Goal: Information Seeking & Learning: Learn about a topic

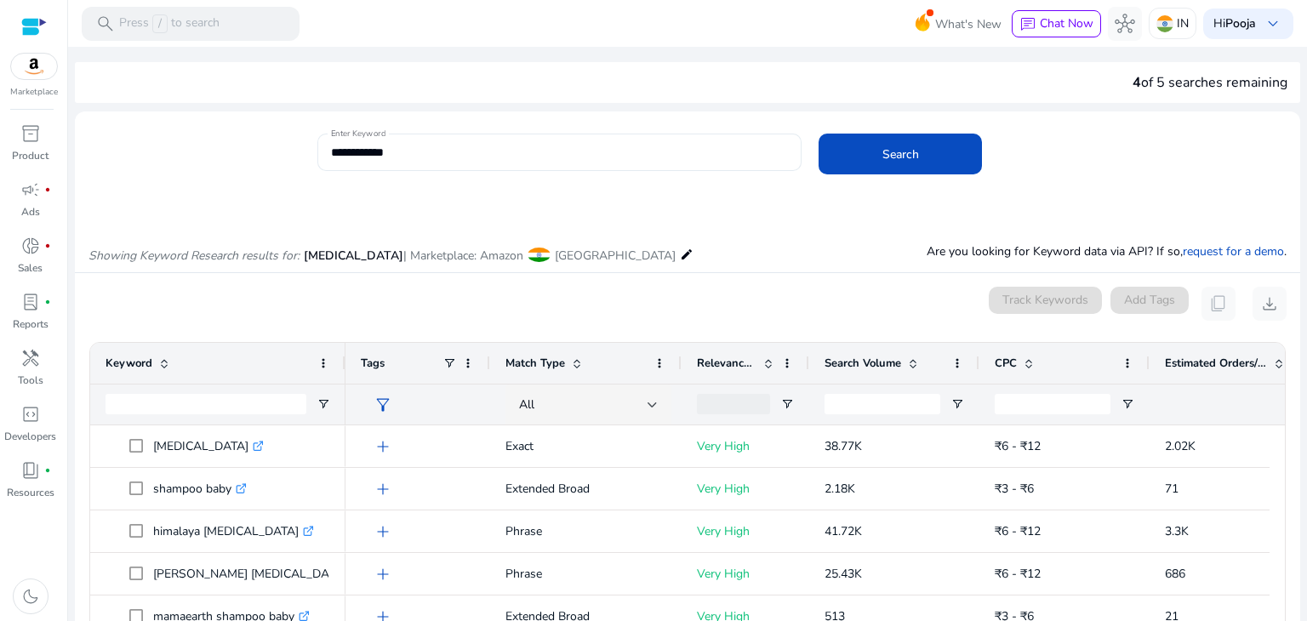
click at [388, 143] on input "**********" at bounding box center [560, 152] width 458 height 19
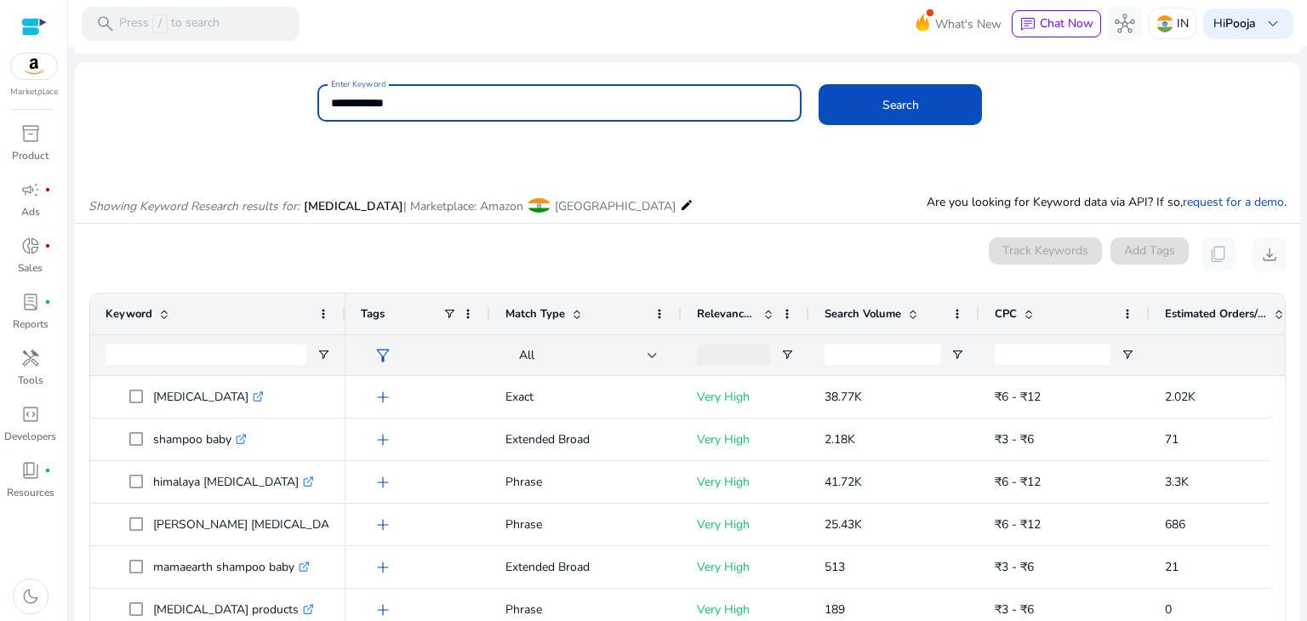
click at [388, 98] on input "**********" at bounding box center [560, 103] width 458 height 19
type input "**********"
click at [818, 84] on button "Search" at bounding box center [899, 104] width 163 height 41
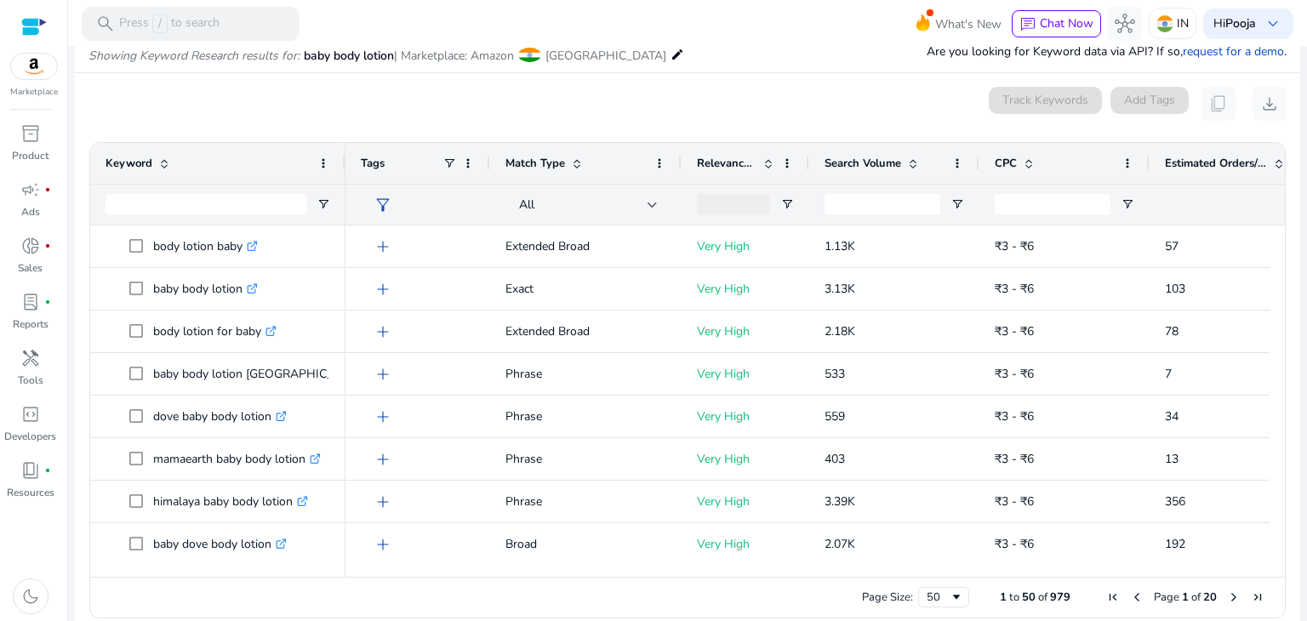
scroll to position [202, 0]
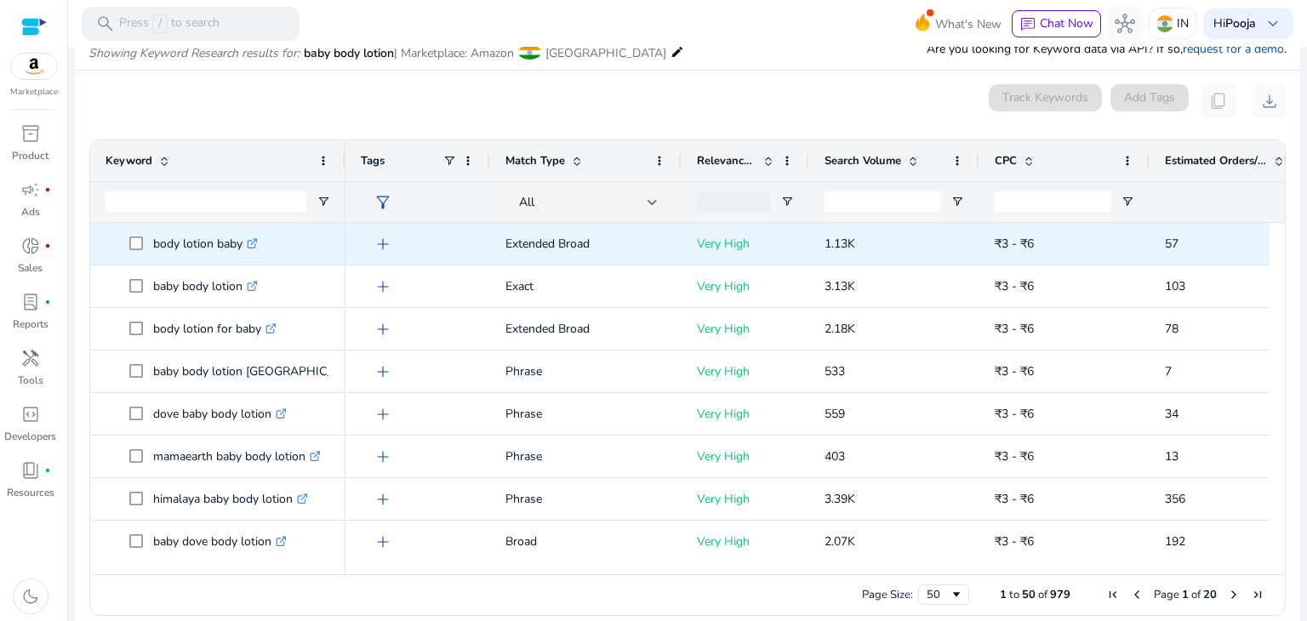
click at [148, 242] on span at bounding box center [141, 243] width 24 height 35
drag, startPoint x: 148, startPoint y: 242, endPoint x: 242, endPoint y: 242, distance: 93.6
click at [242, 242] on span "body lotion baby .st0{fill:#2c8af8}" at bounding box center [229, 243] width 201 height 35
copy span "body lotion baby"
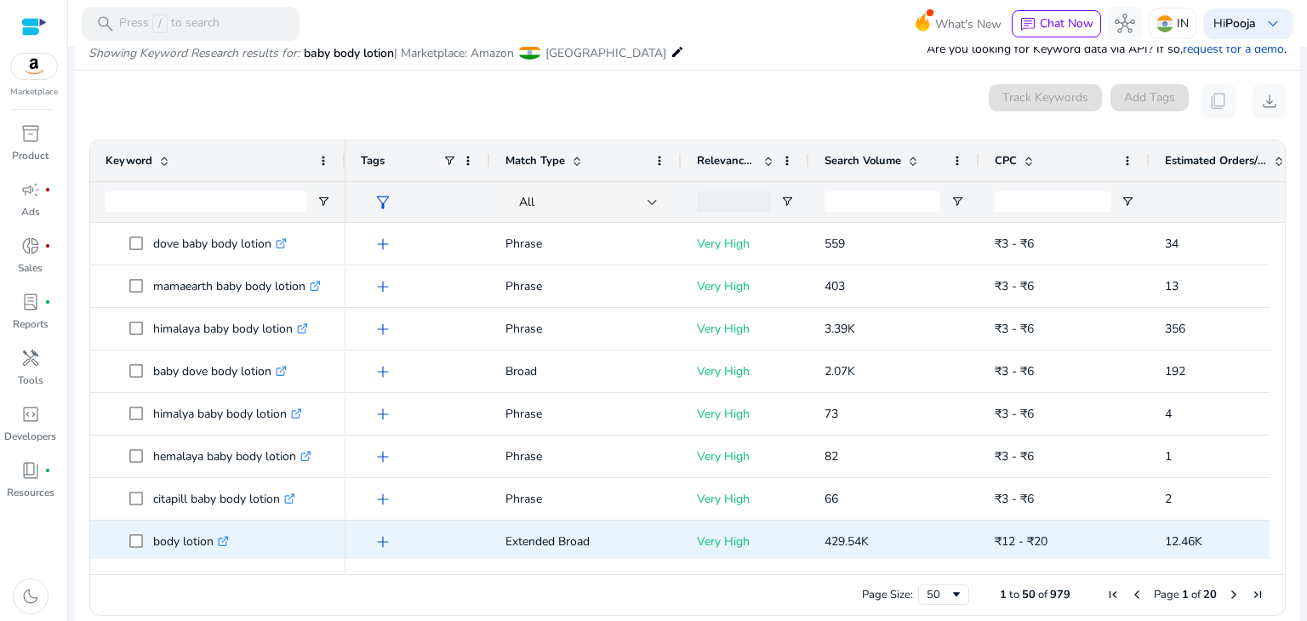
scroll to position [255, 0]
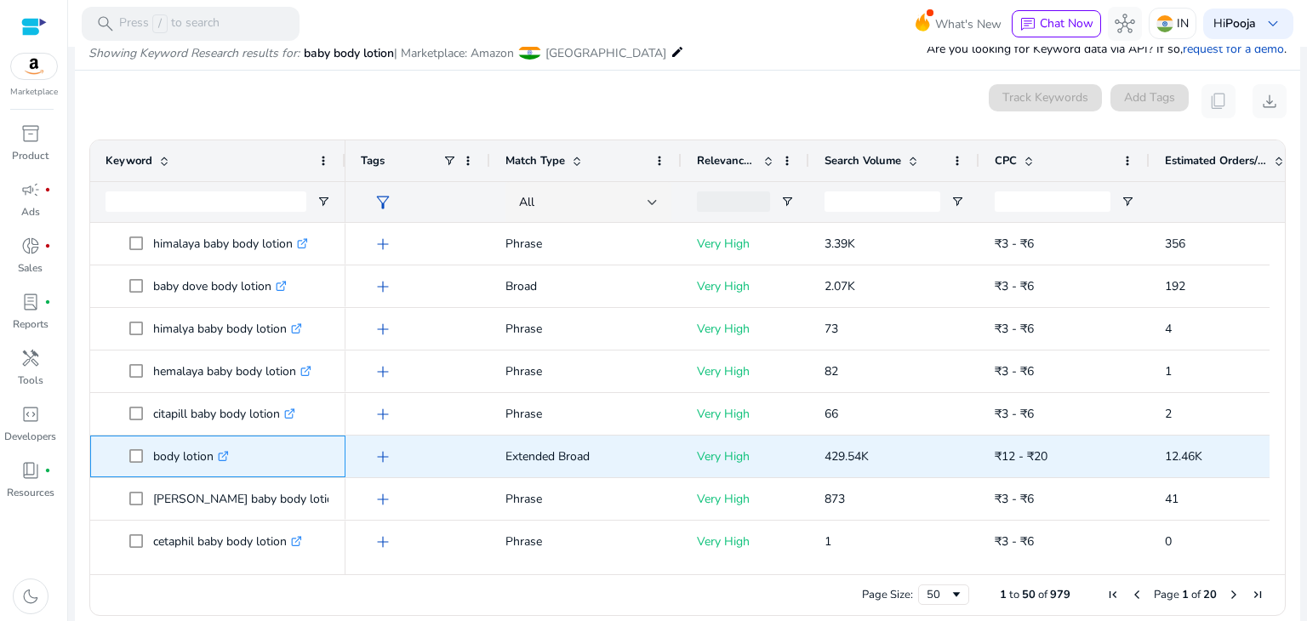
drag, startPoint x: 151, startPoint y: 460, endPoint x: 214, endPoint y: 460, distance: 62.1
click at [214, 460] on span "body lotion .st0{fill:#2c8af8}" at bounding box center [229, 456] width 201 height 35
copy span "body lotion"
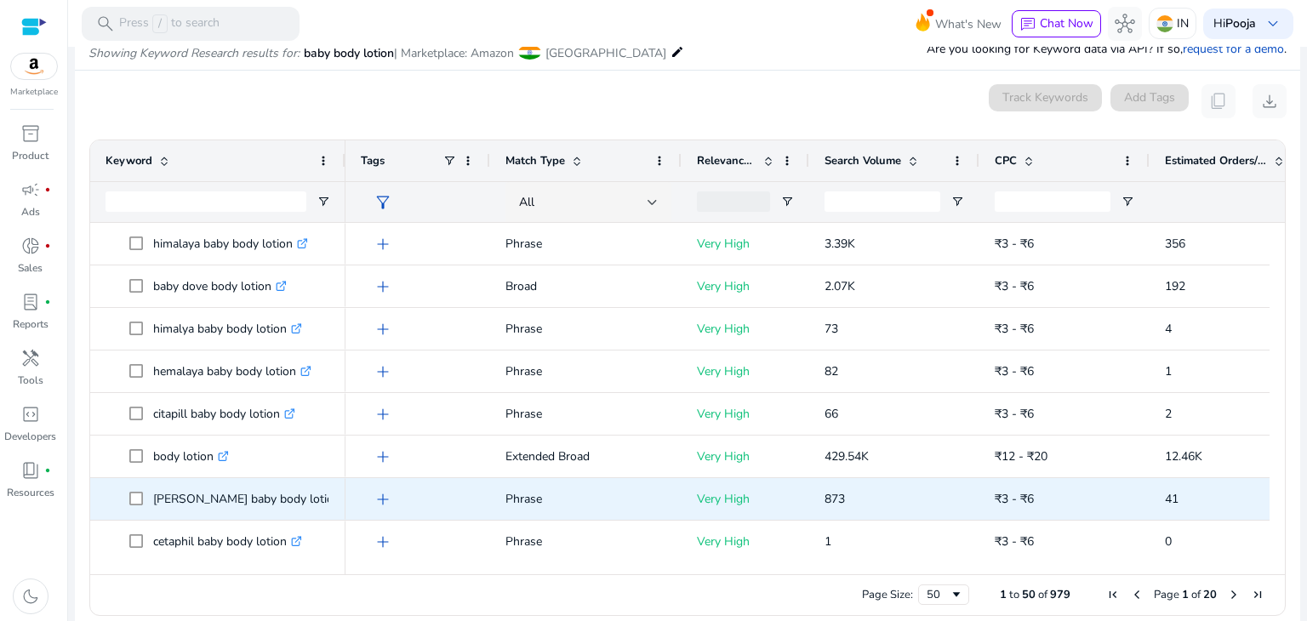
click at [101, 490] on div "[PERSON_NAME] baby body lotion .st0{fill:#2c8af8}" at bounding box center [217, 499] width 255 height 42
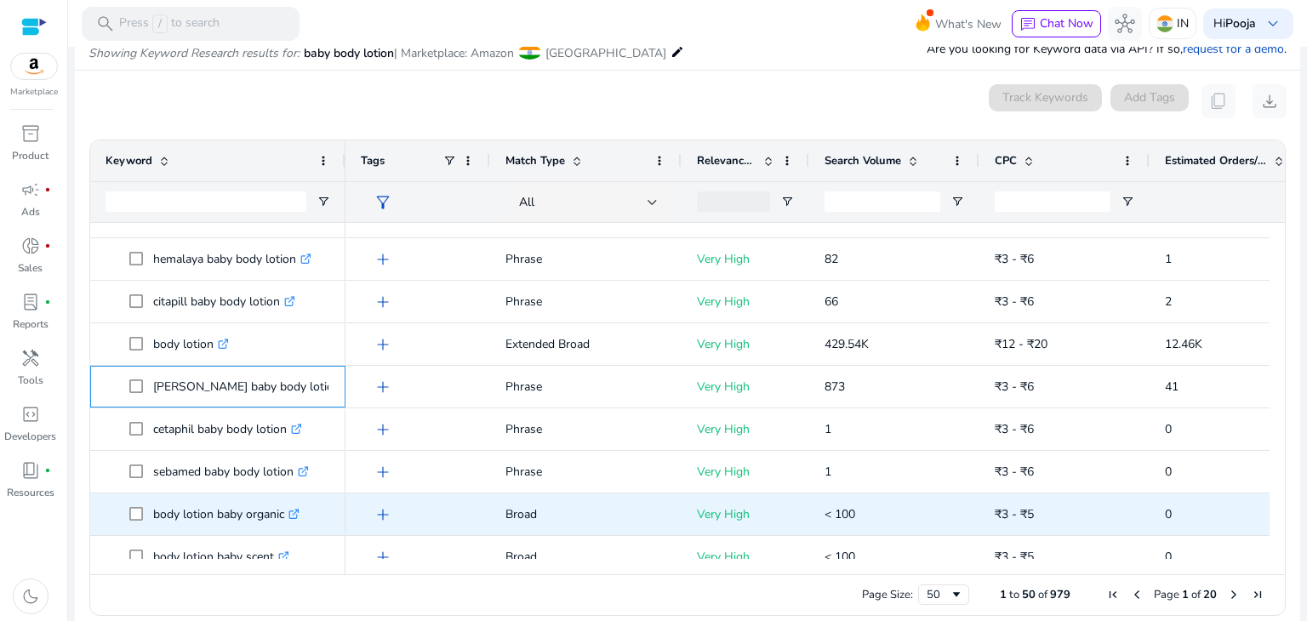
scroll to position [425, 0]
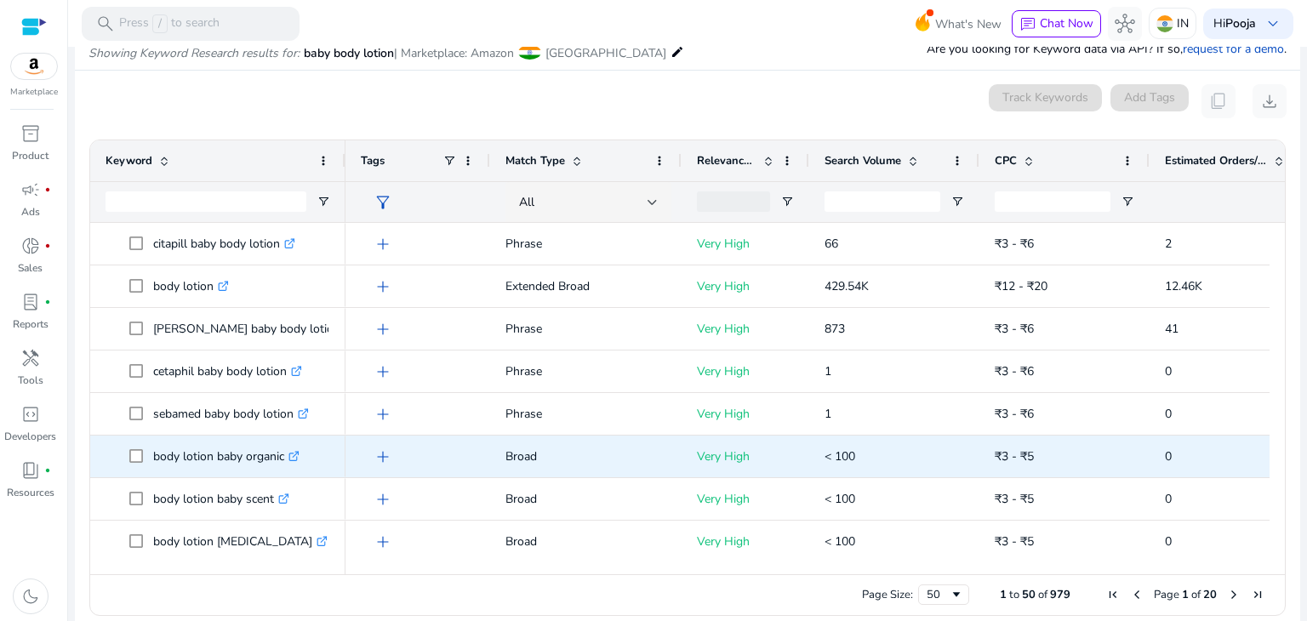
click at [201, 455] on p "body lotion baby organic .st0{fill:#2c8af8}" at bounding box center [226, 456] width 146 height 35
click at [225, 455] on p "body lotion baby organic .st0{fill:#2c8af8}" at bounding box center [226, 456] width 146 height 35
click at [233, 455] on p "body lotion baby organic .st0{fill:#2c8af8}" at bounding box center [226, 456] width 146 height 35
click at [153, 455] on p "body lotion baby organic .st0{fill:#2c8af8}" at bounding box center [226, 456] width 146 height 35
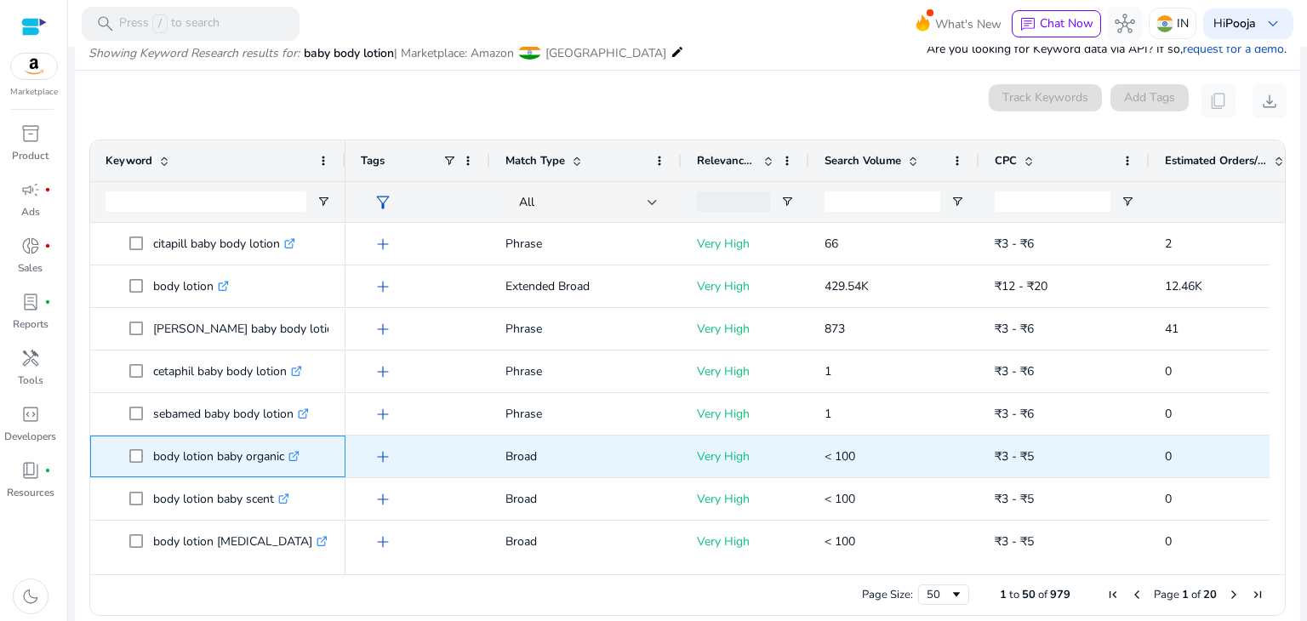
click at [153, 455] on p "body lotion baby organic .st0{fill:#2c8af8}" at bounding box center [226, 456] width 146 height 35
copy p "body lotion baby organic"
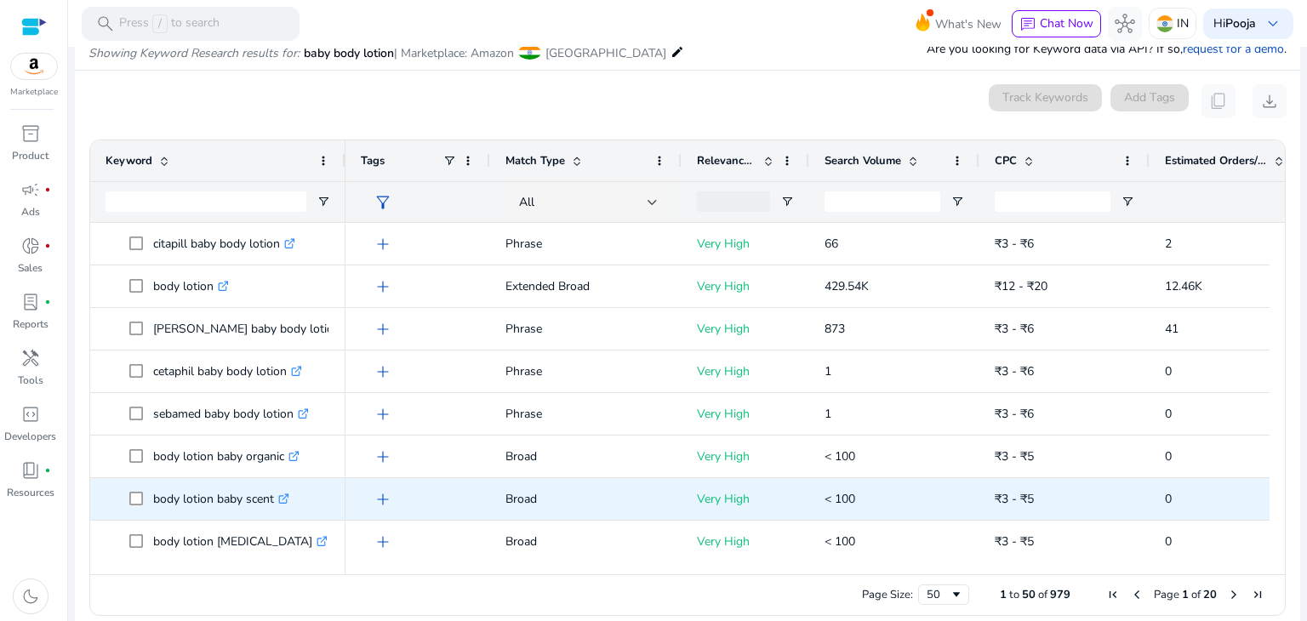
click at [90, 491] on div "body lotion baby scent .st0{fill:#2c8af8}" at bounding box center [217, 499] width 255 height 42
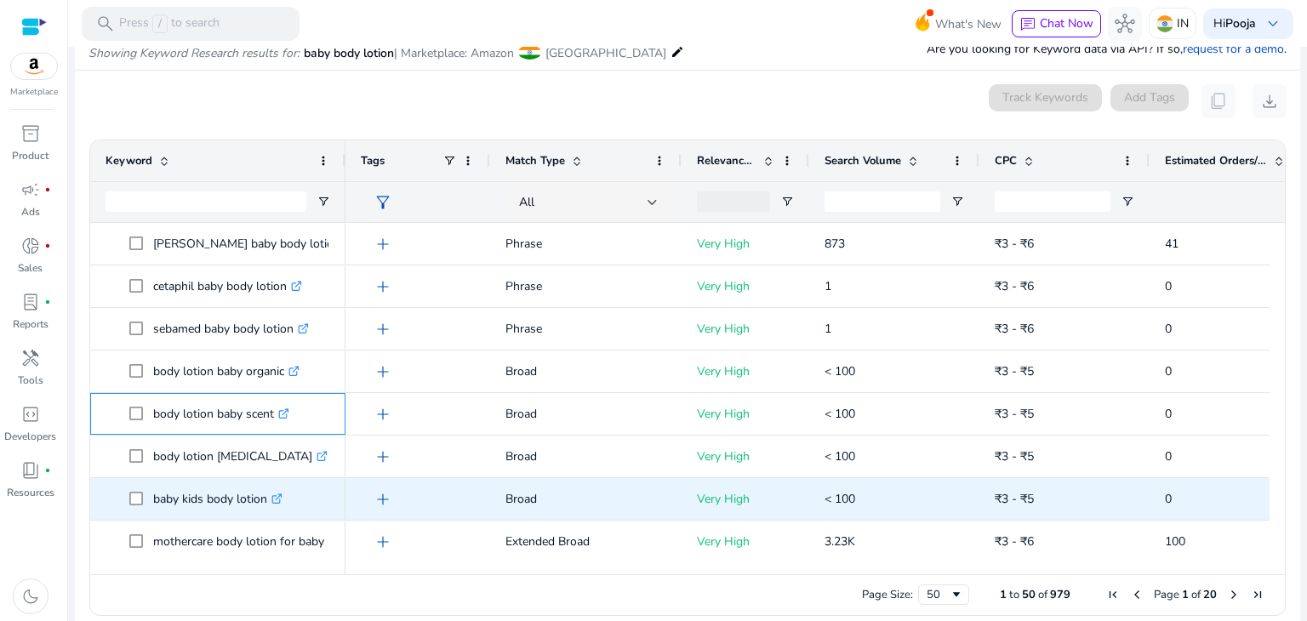
scroll to position [510, 0]
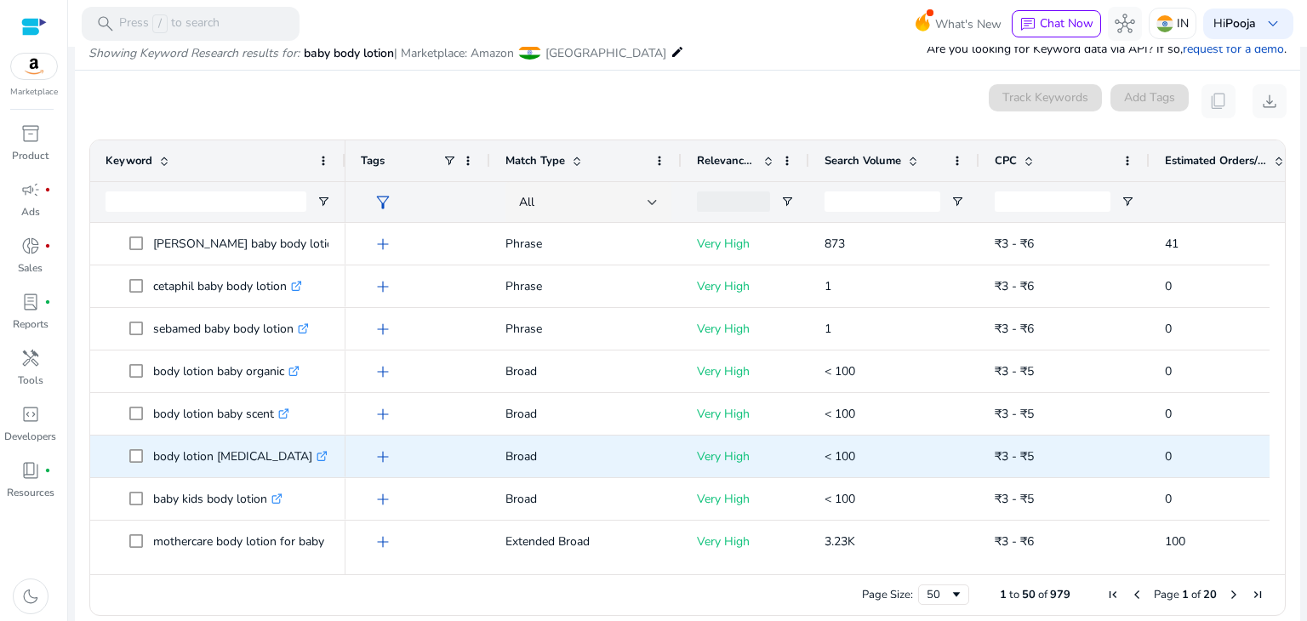
click at [102, 460] on div "body lotion [MEDICAL_DATA] .st0{fill:#2c8af8}" at bounding box center [217, 457] width 255 height 42
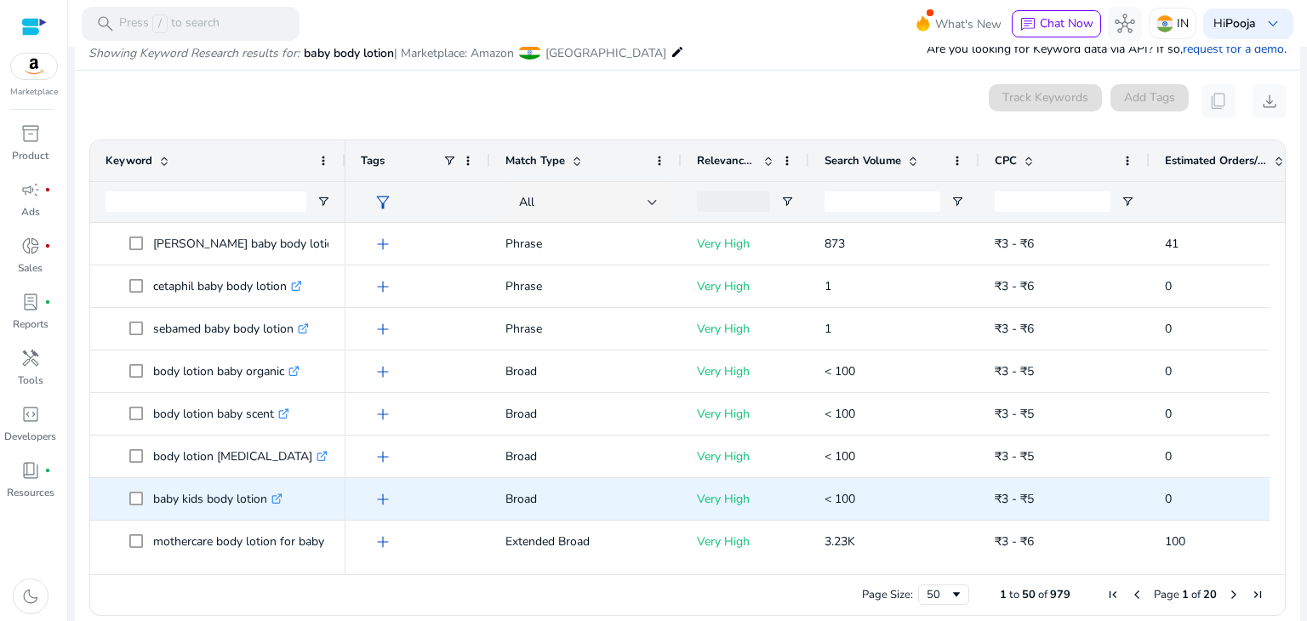
click at [147, 499] on span at bounding box center [141, 499] width 24 height 35
click at [147, 498] on span at bounding box center [141, 499] width 24 height 35
click at [154, 498] on p "baby kids body lotion .st0{fill:#2c8af8}" at bounding box center [217, 499] width 129 height 35
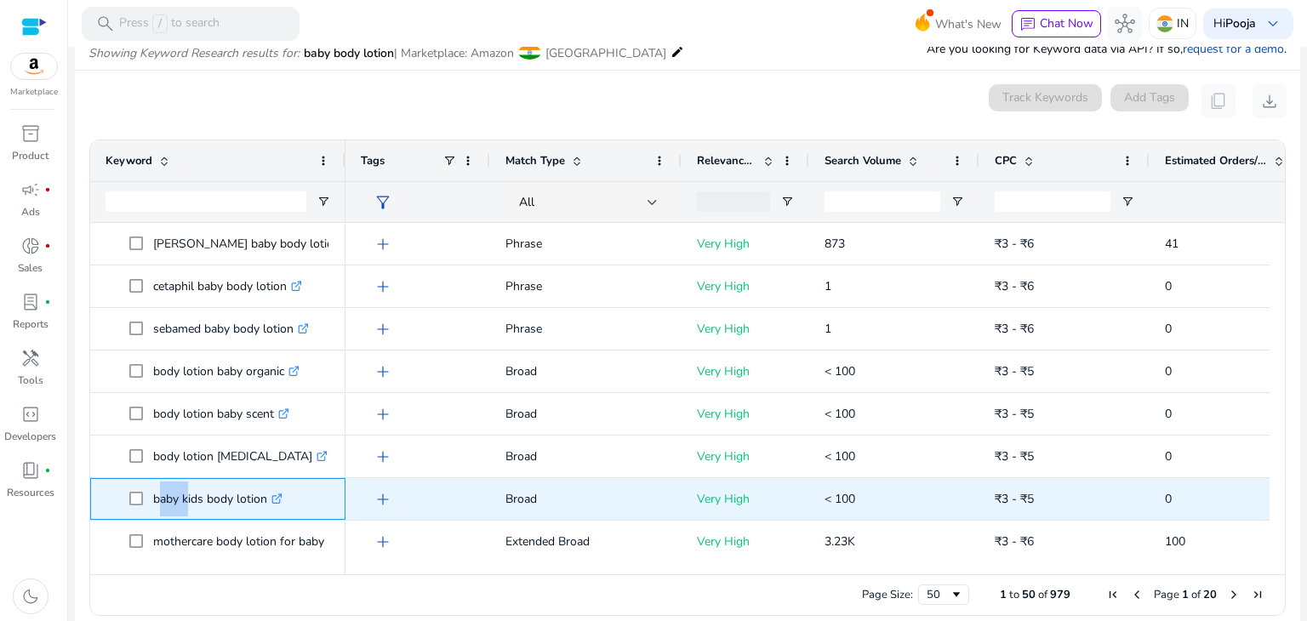
scroll to position [681, 0]
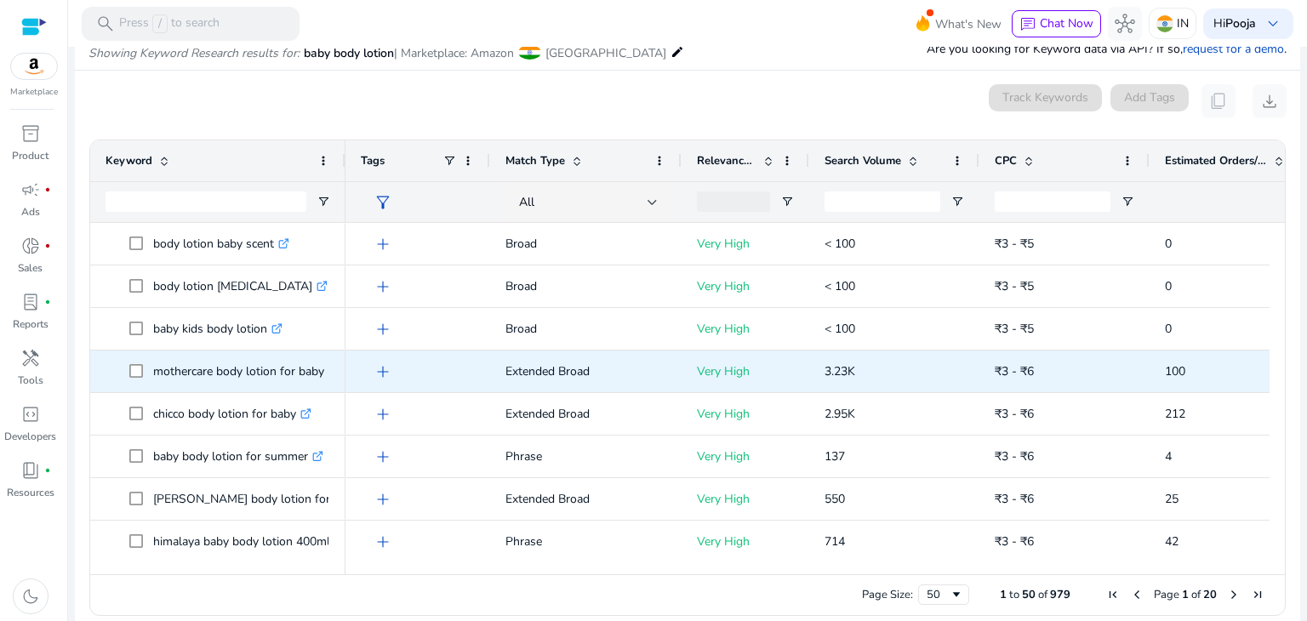
click at [343, 385] on div "mothercare body lotion for baby .st0{fill:#2c8af8}" at bounding box center [217, 372] width 255 height 42
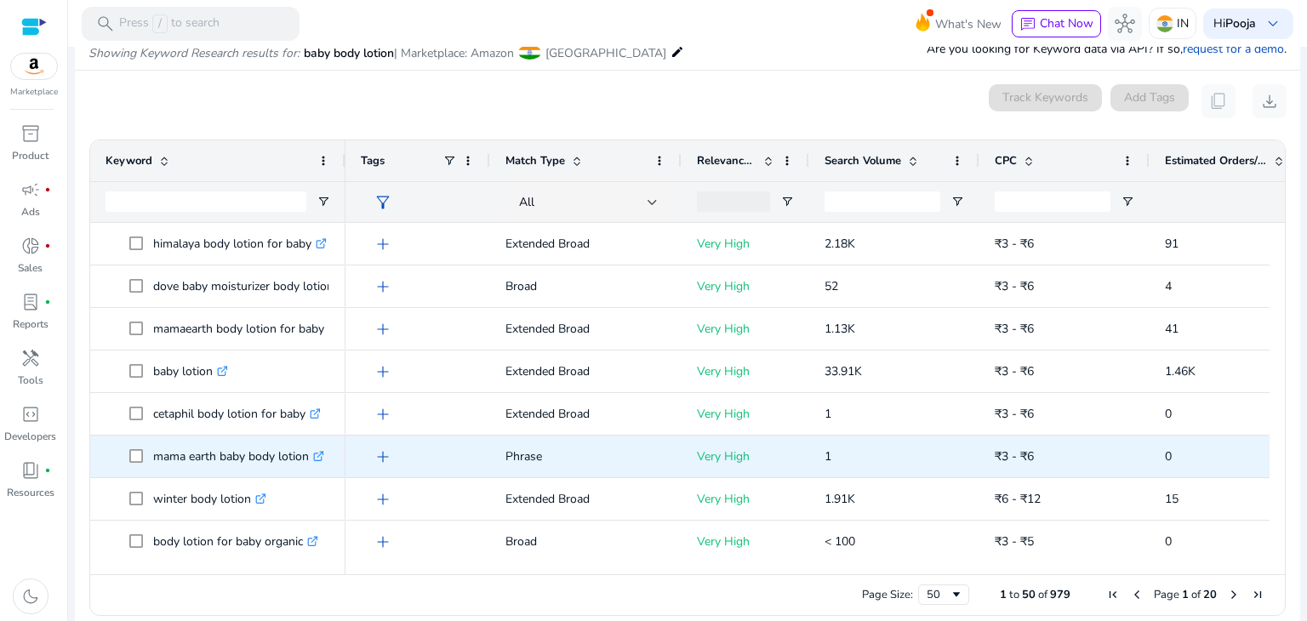
scroll to position [1276, 0]
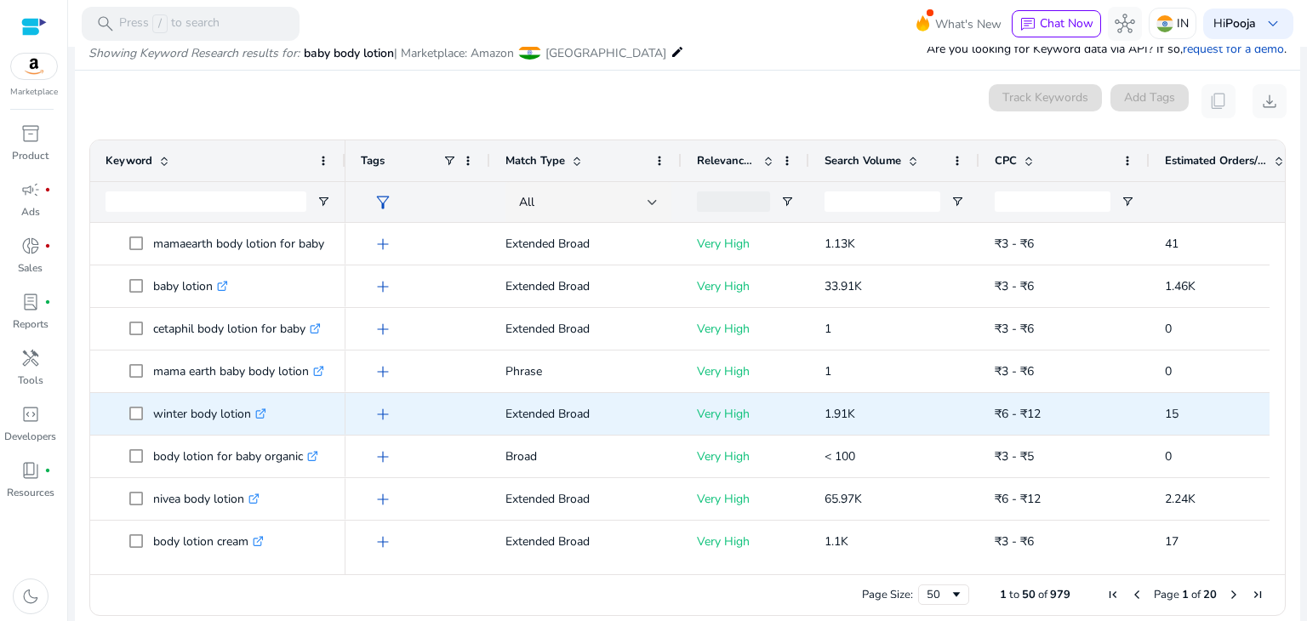
click at [153, 414] on p "winter body lotion .st0{fill:#2c8af8}" at bounding box center [209, 413] width 113 height 35
drag, startPoint x: 153, startPoint y: 414, endPoint x: 230, endPoint y: 414, distance: 76.6
click at [230, 414] on p "winter body lotion .st0{fill:#2c8af8}" at bounding box center [209, 413] width 113 height 35
copy p "winter body lotion"
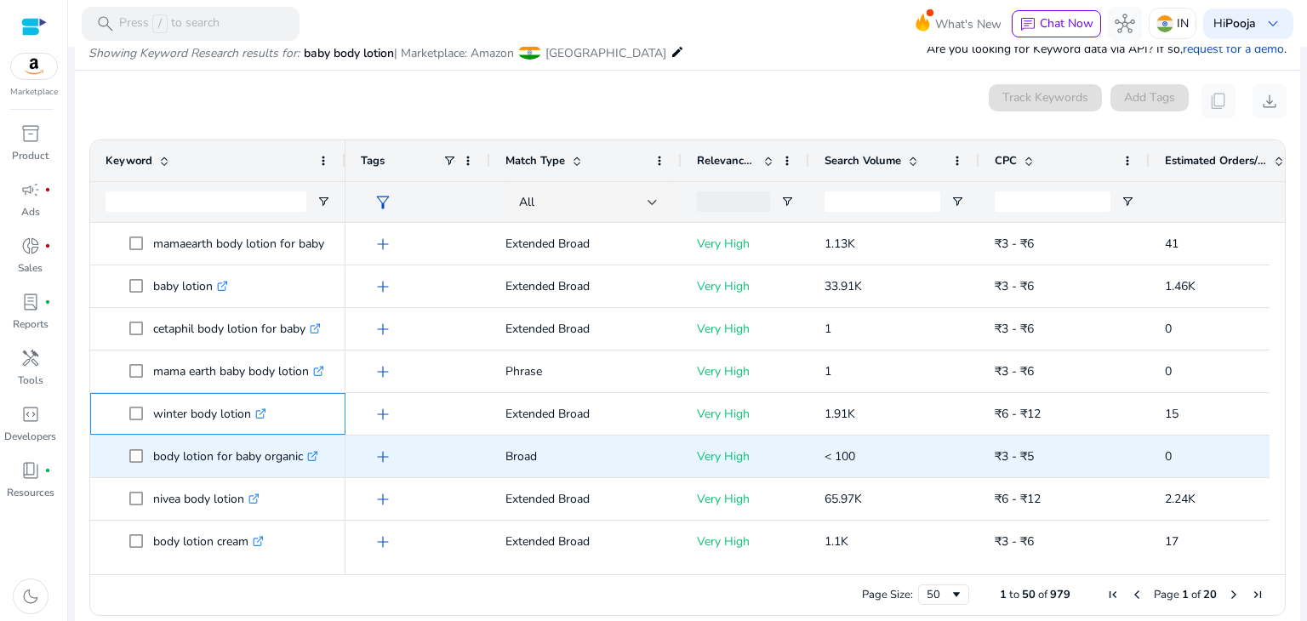
scroll to position [1361, 0]
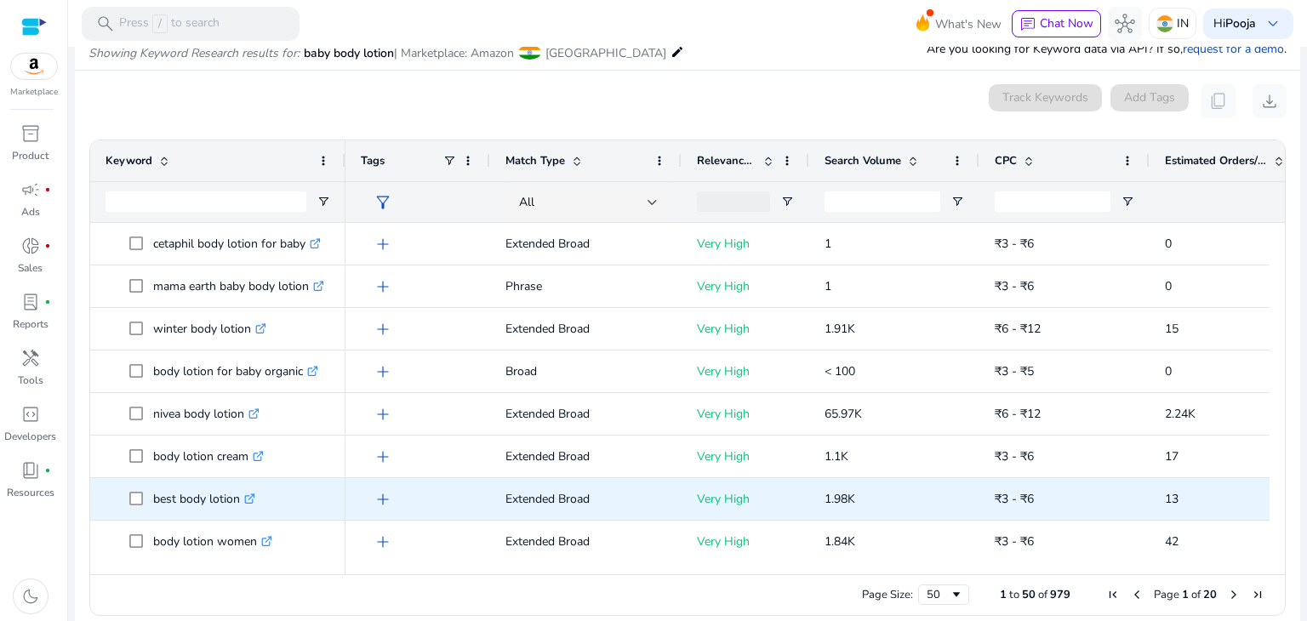
click at [151, 499] on span at bounding box center [141, 499] width 24 height 35
click at [148, 498] on span at bounding box center [141, 499] width 24 height 35
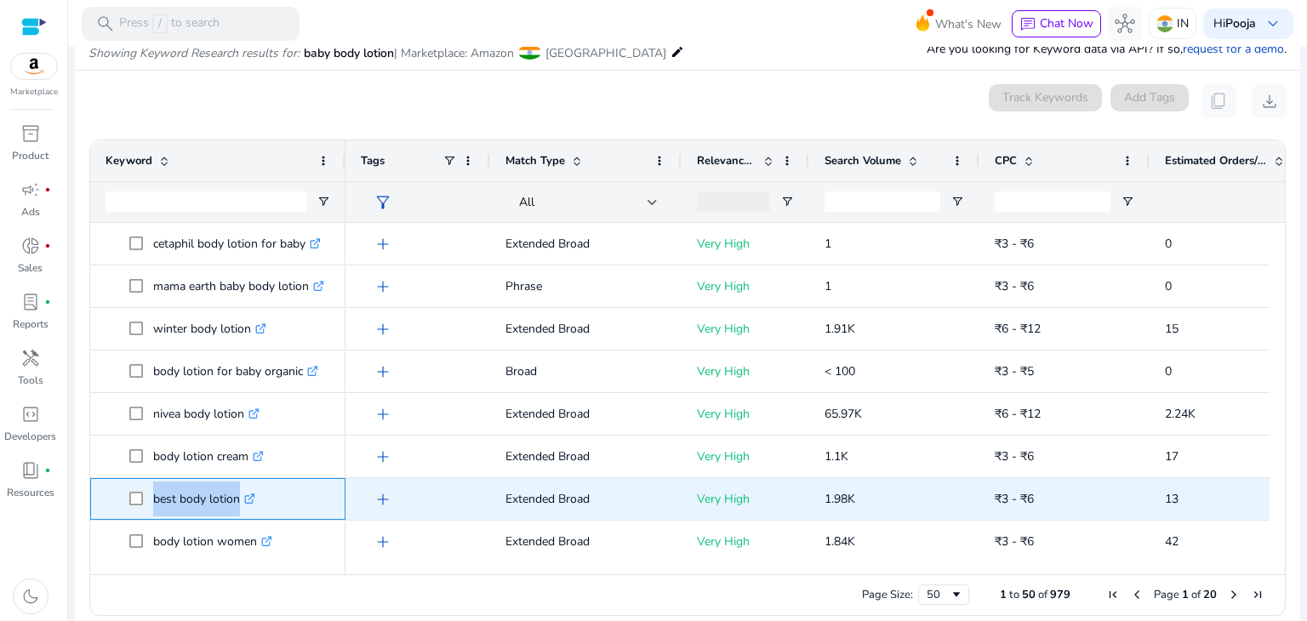
drag, startPoint x: 148, startPoint y: 498, endPoint x: 263, endPoint y: 498, distance: 114.9
click at [263, 498] on span "best body lotion .st0{fill:#2c8af8}" at bounding box center [229, 499] width 201 height 35
copy span "best body lotion .st0{fill:#2c8af8}"
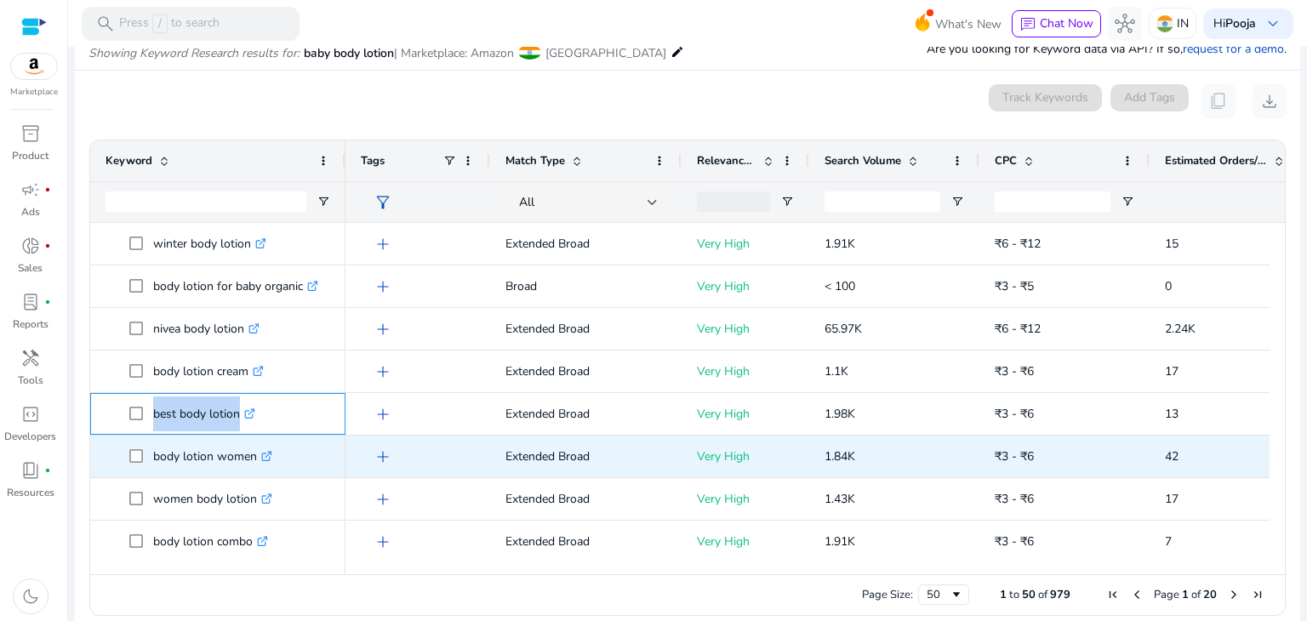
scroll to position [1531, 0]
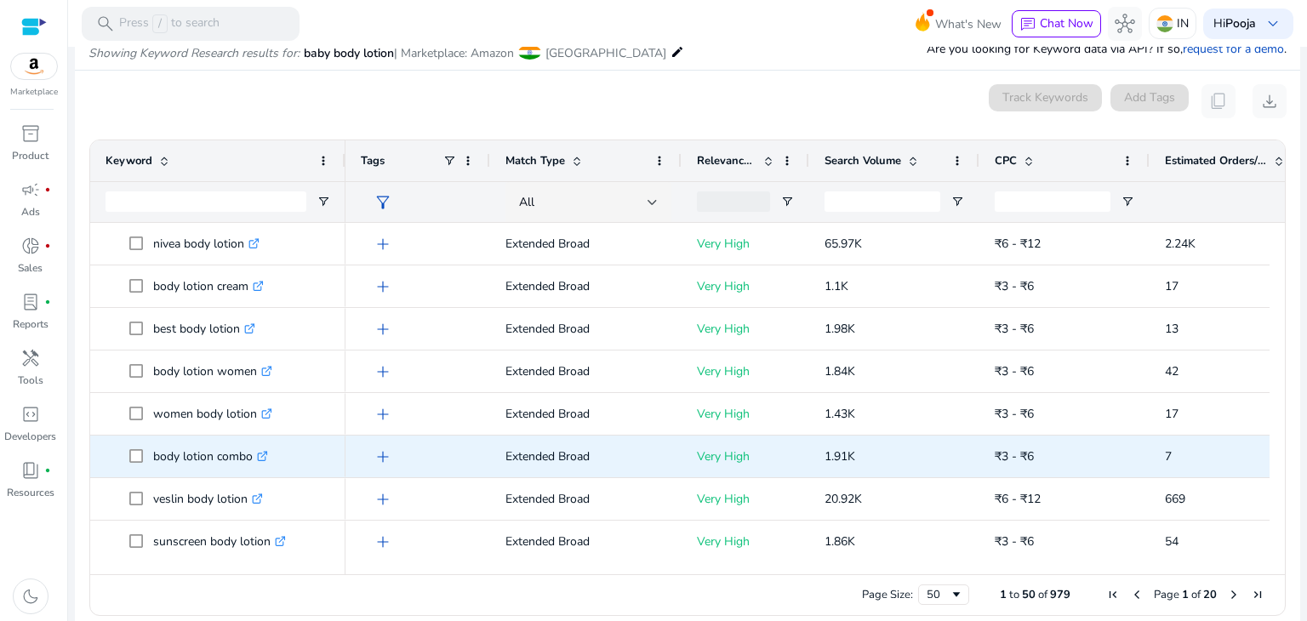
click at [157, 456] on p "body lotion combo .st0{fill:#2c8af8}" at bounding box center [210, 456] width 115 height 35
copy p "body lotion combo"
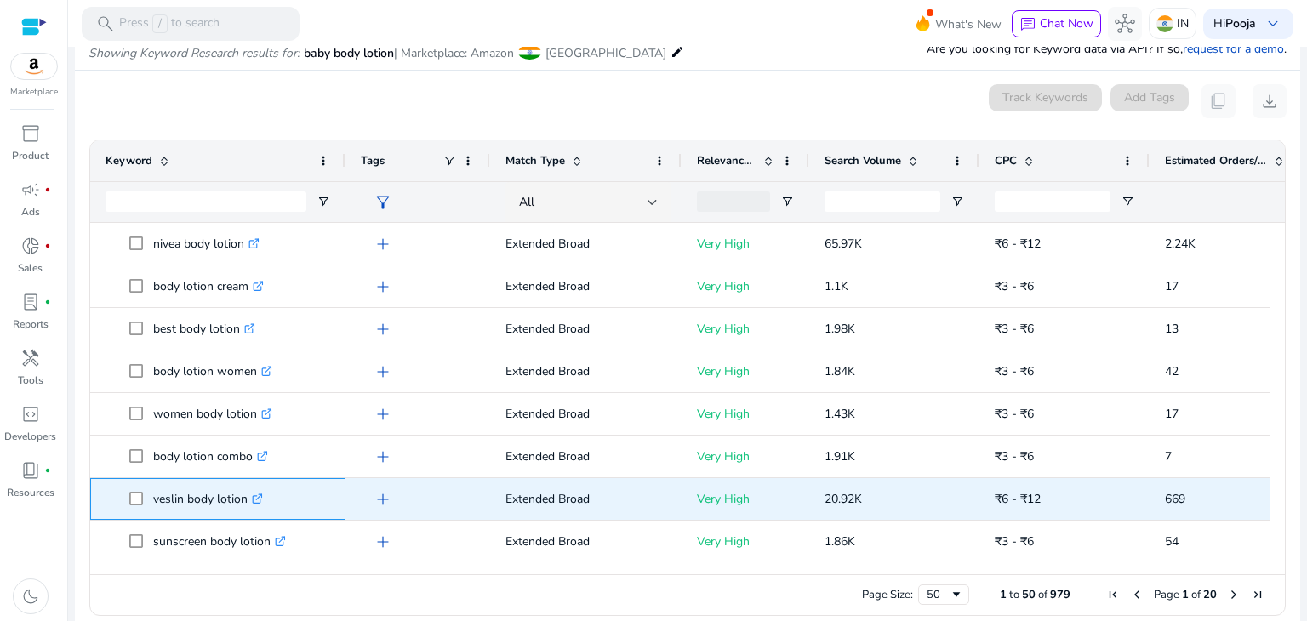
click at [319, 503] on span "veslin body lotion .st0{fill:#2c8af8}" at bounding box center [229, 499] width 201 height 35
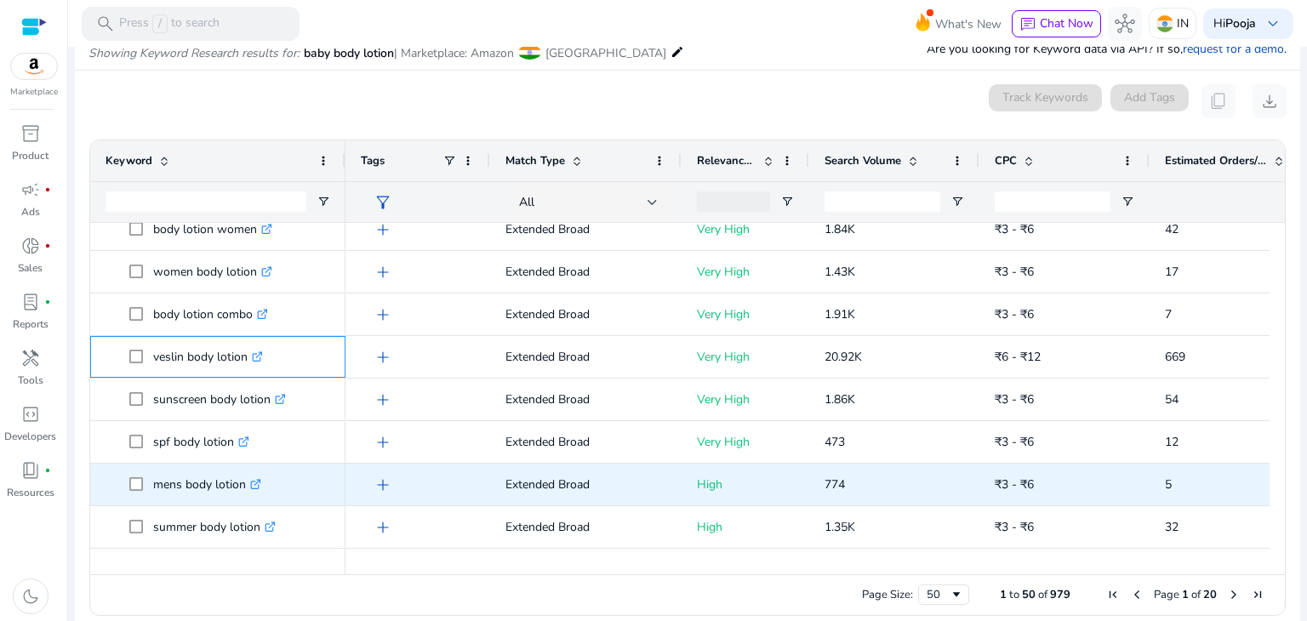
scroll to position [1702, 0]
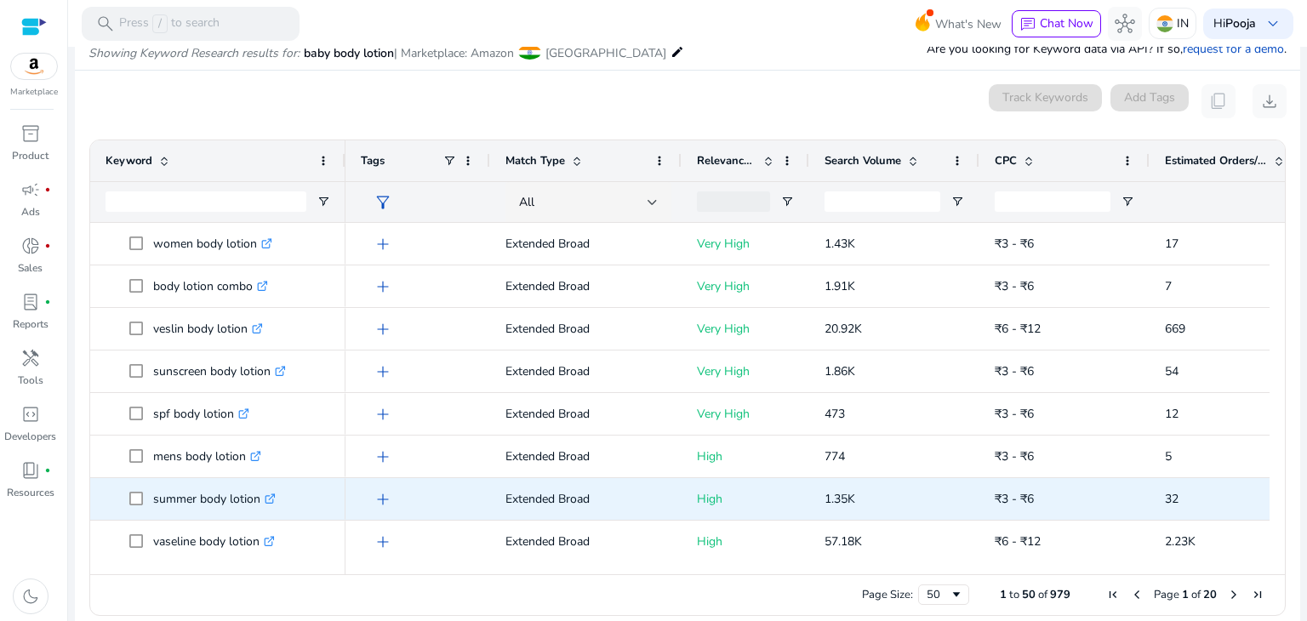
click at [165, 501] on p "summer body lotion .st0{fill:#2c8af8}" at bounding box center [214, 499] width 123 height 35
copy p "summer body lotion"
click at [354, 497] on div "add" at bounding box center [417, 499] width 145 height 42
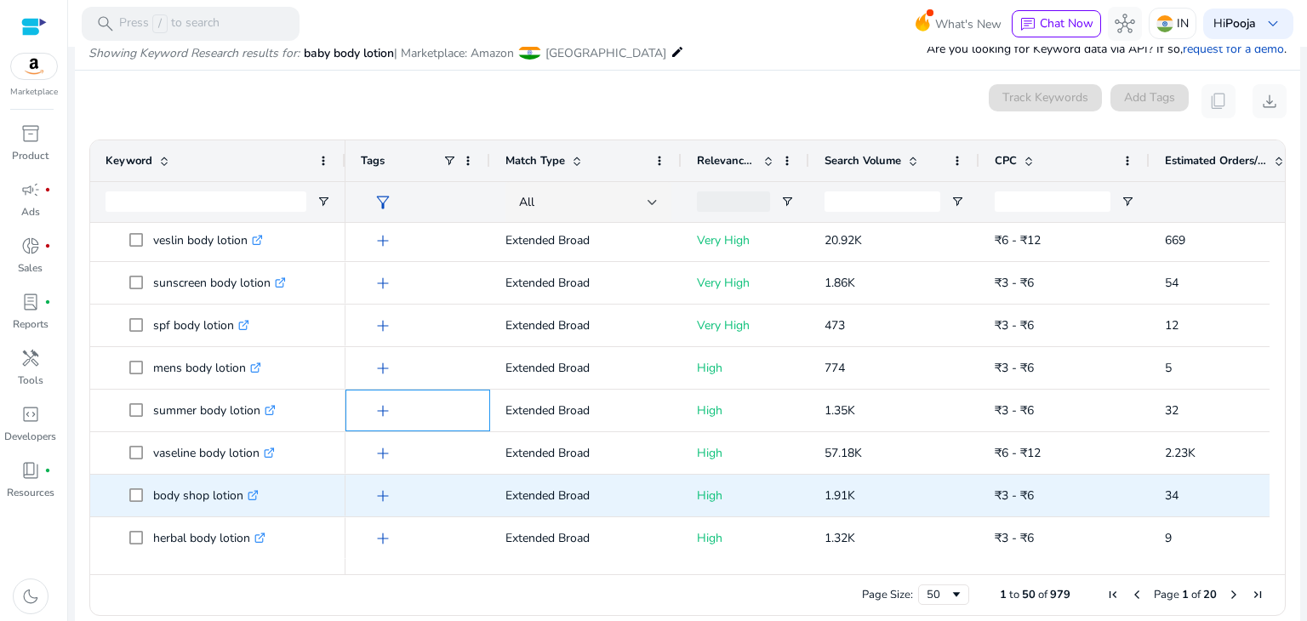
scroll to position [220, 0]
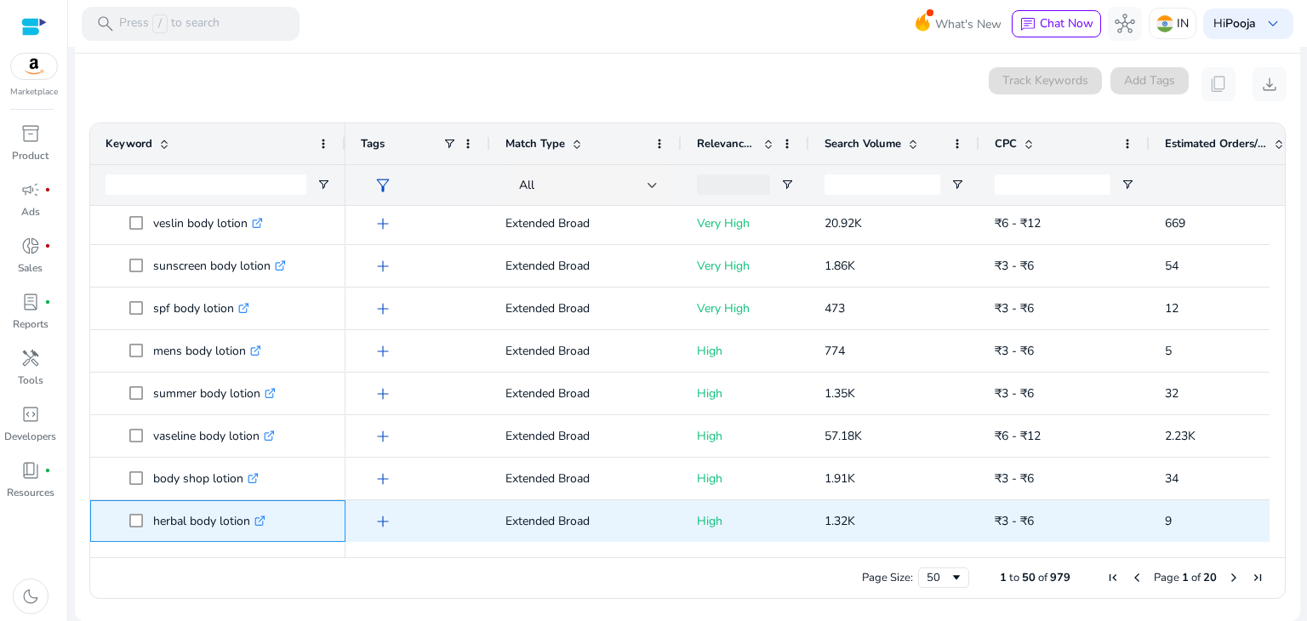
click at [162, 527] on p "herbal body lotion .st0{fill:#2c8af8}" at bounding box center [209, 521] width 112 height 35
copy p "herbal body lotion"
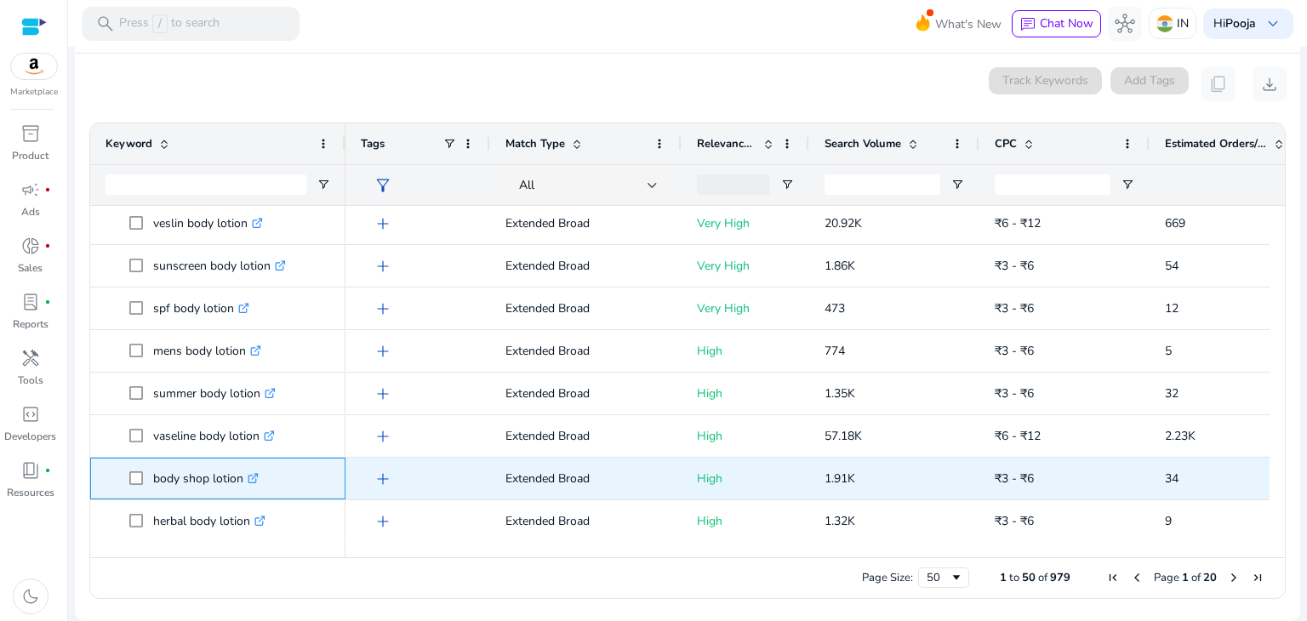
click at [313, 473] on span "body shop lotion .st0{fill:#2c8af8}" at bounding box center [229, 478] width 201 height 35
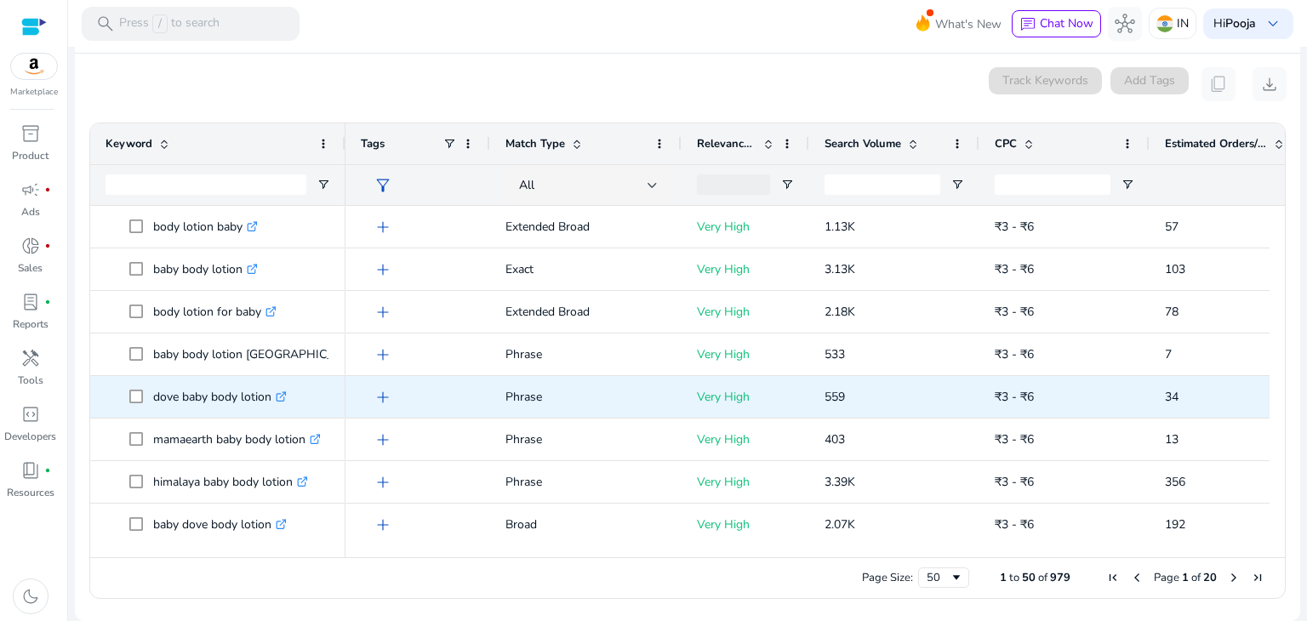
scroll to position [0, 0]
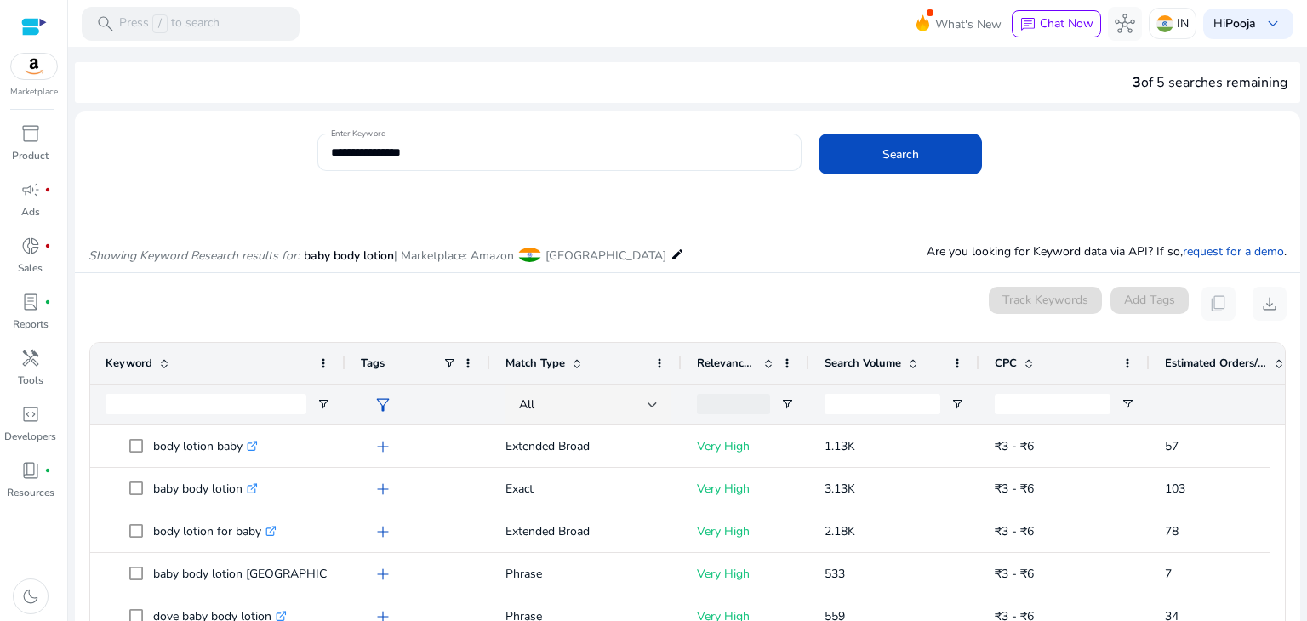
click at [500, 144] on input "**********" at bounding box center [560, 152] width 458 height 19
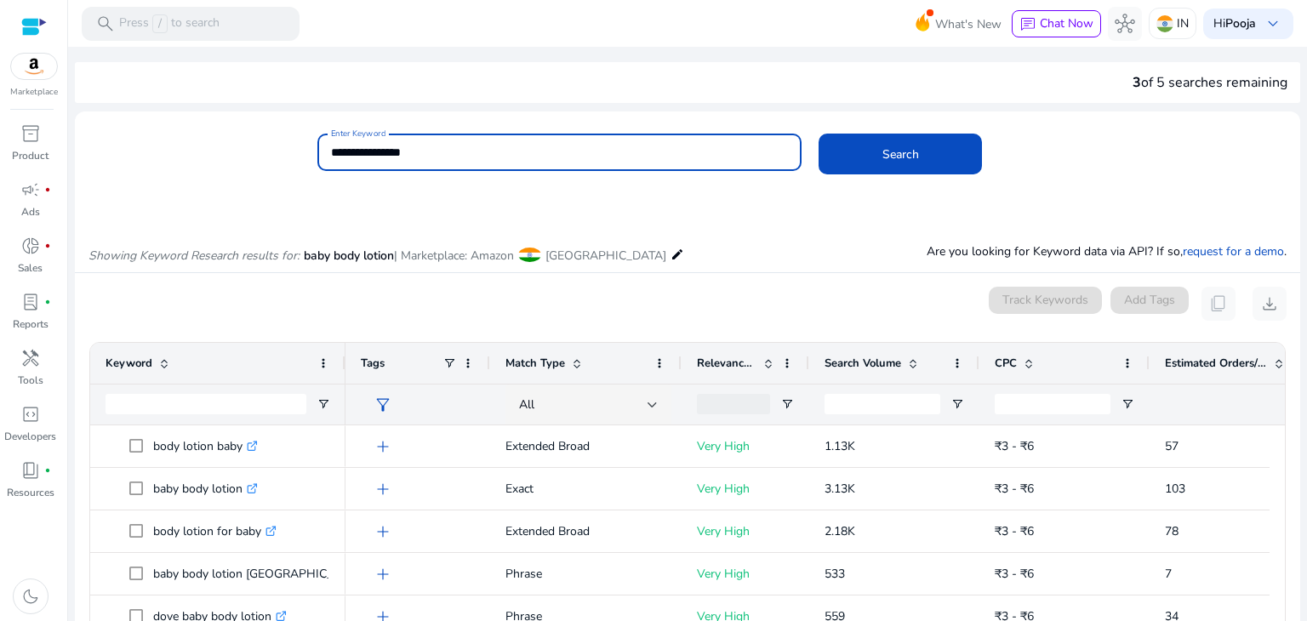
click at [405, 150] on input "**********" at bounding box center [560, 152] width 458 height 19
click at [818, 134] on button "Search" at bounding box center [899, 154] width 163 height 41
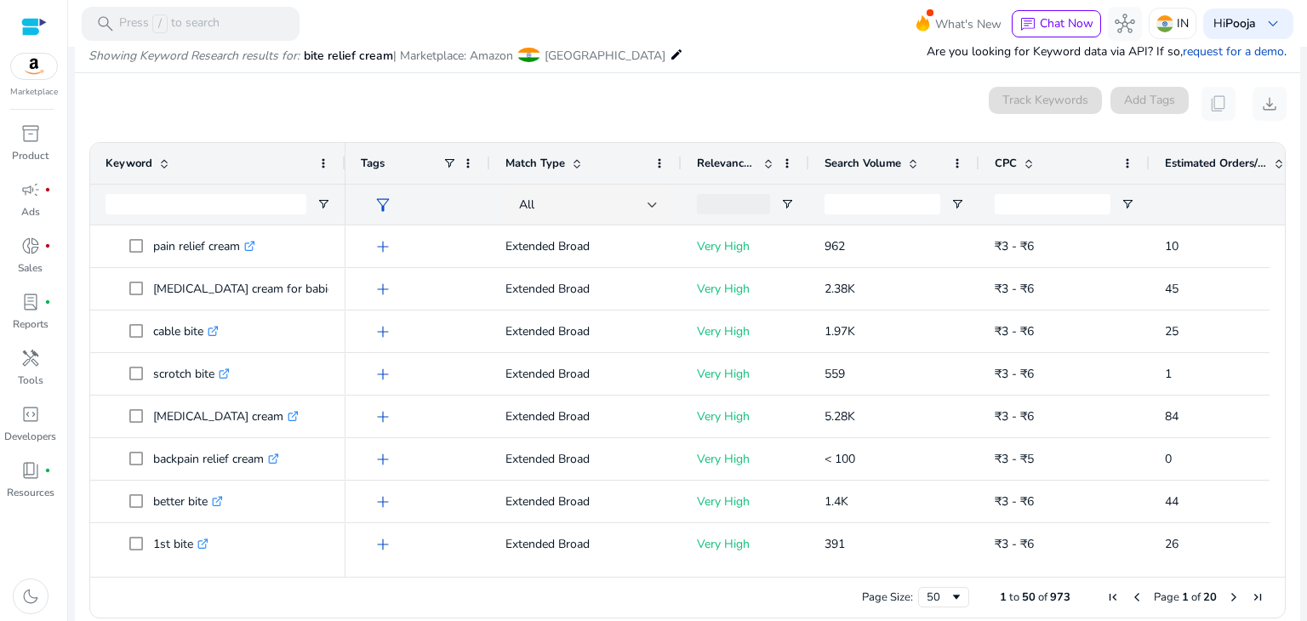
scroll to position [202, 0]
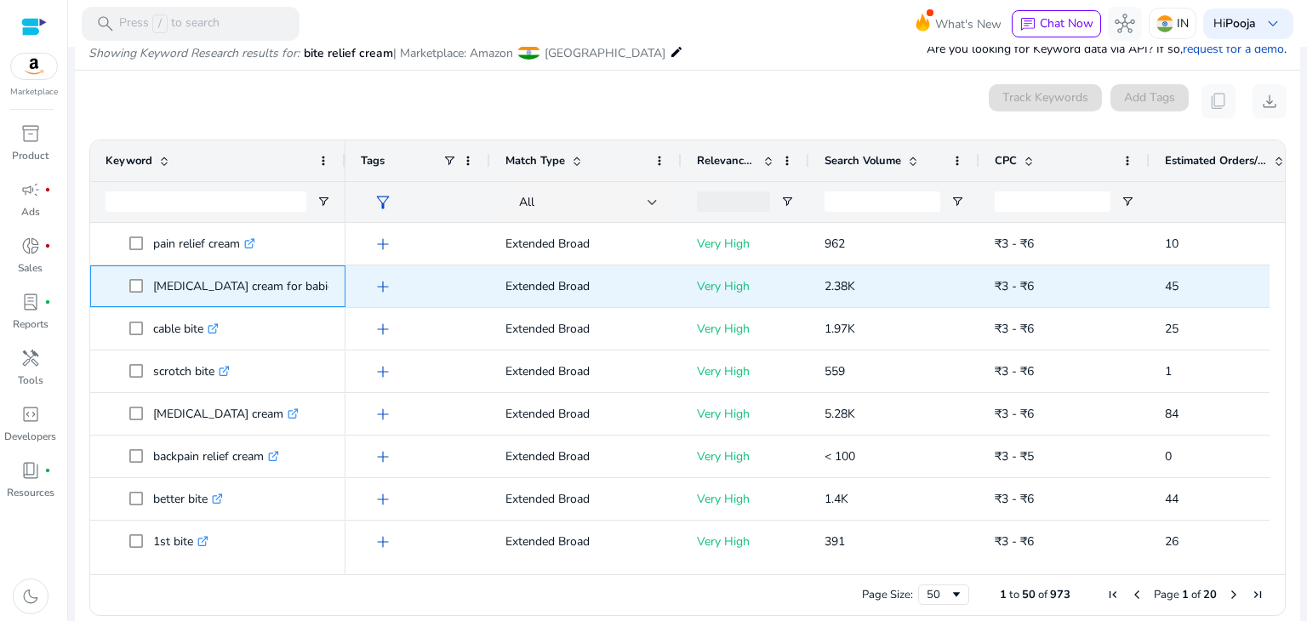
click at [153, 285] on p "[MEDICAL_DATA] cream for babies .st0{fill:#2c8af8}" at bounding box center [254, 286] width 202 height 35
drag, startPoint x: 152, startPoint y: 285, endPoint x: 289, endPoint y: 287, distance: 137.0
click at [289, 287] on p "[MEDICAL_DATA] cream for babies .st0{fill:#2c8af8}" at bounding box center [254, 286] width 202 height 35
copy p "[MEDICAL_DATA] cream for babies"
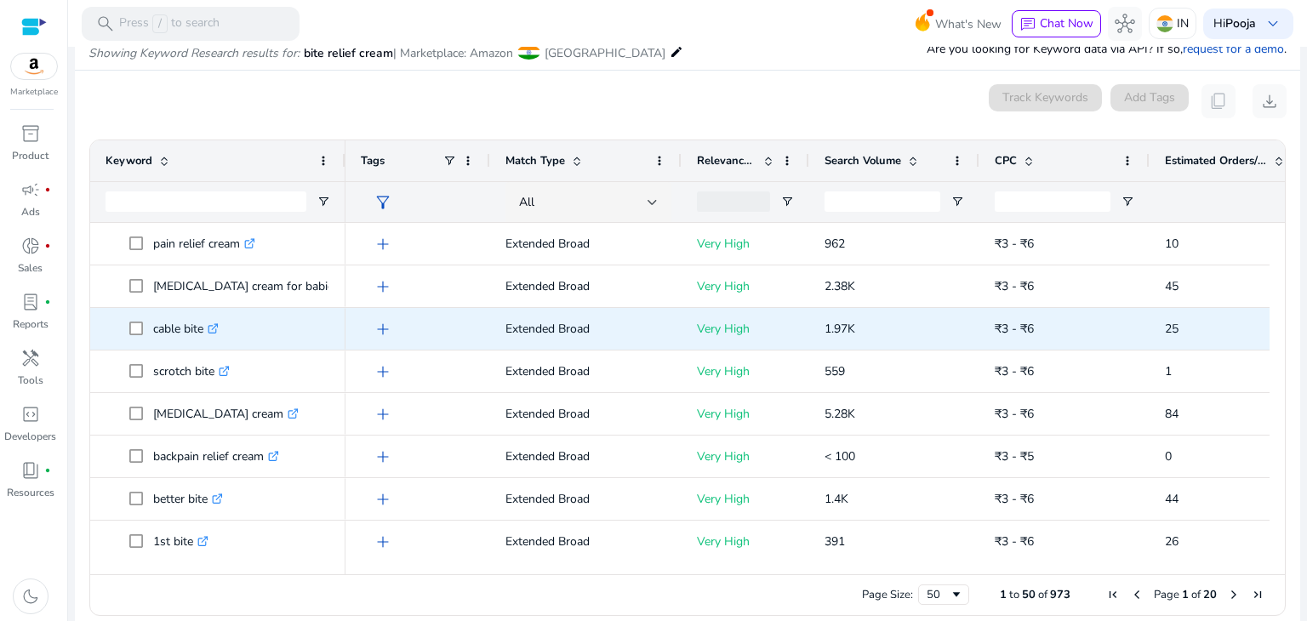
click at [295, 321] on span "cable bite .st0{fill:#2c8af8}" at bounding box center [229, 328] width 201 height 35
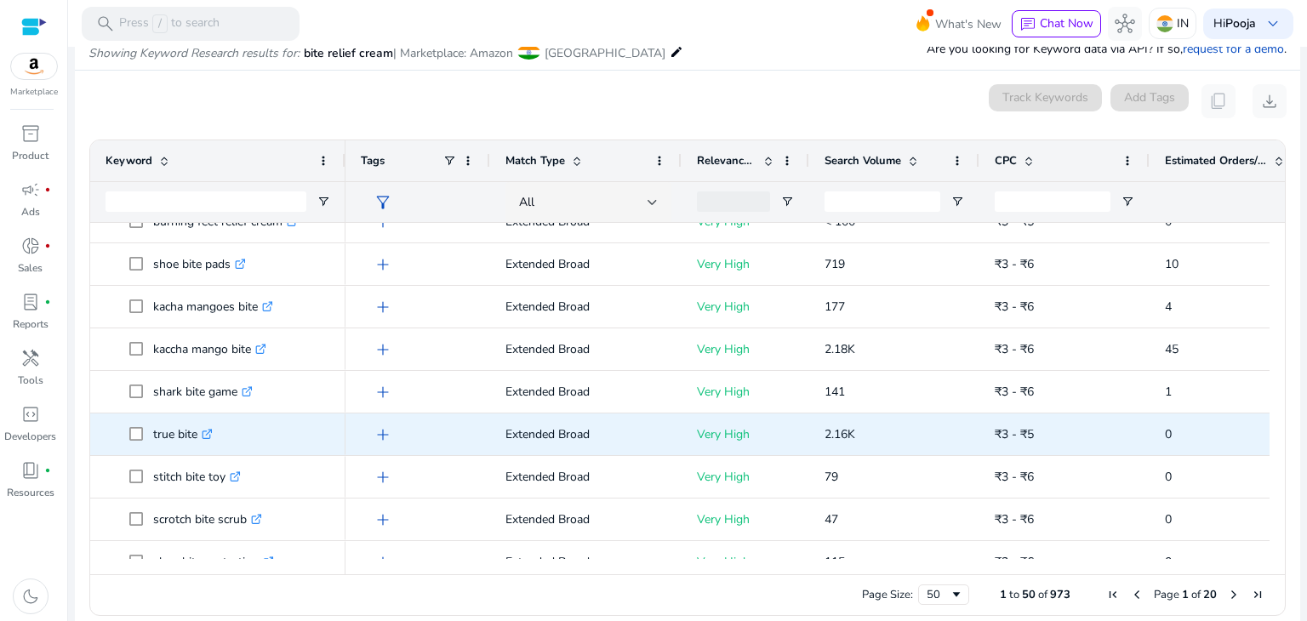
scroll to position [0, 0]
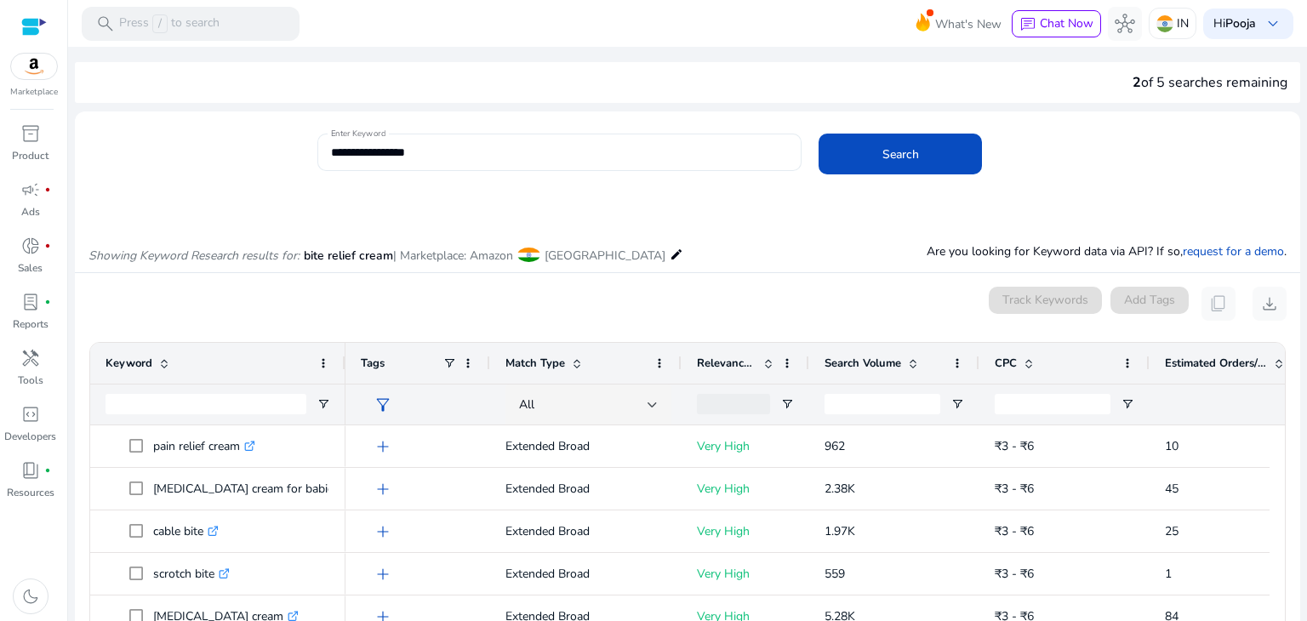
click at [331, 151] on input "**********" at bounding box center [560, 152] width 458 height 19
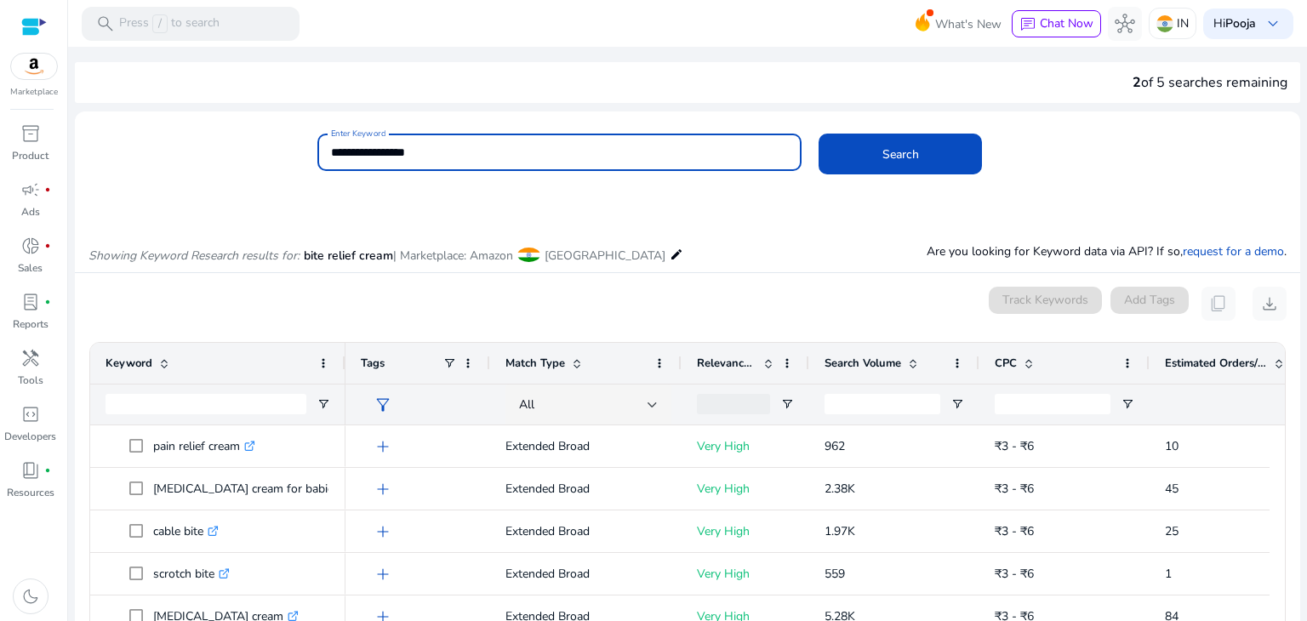
click at [331, 151] on input "**********" at bounding box center [560, 152] width 458 height 19
type input "**********"
click at [818, 134] on button "Search" at bounding box center [899, 154] width 163 height 41
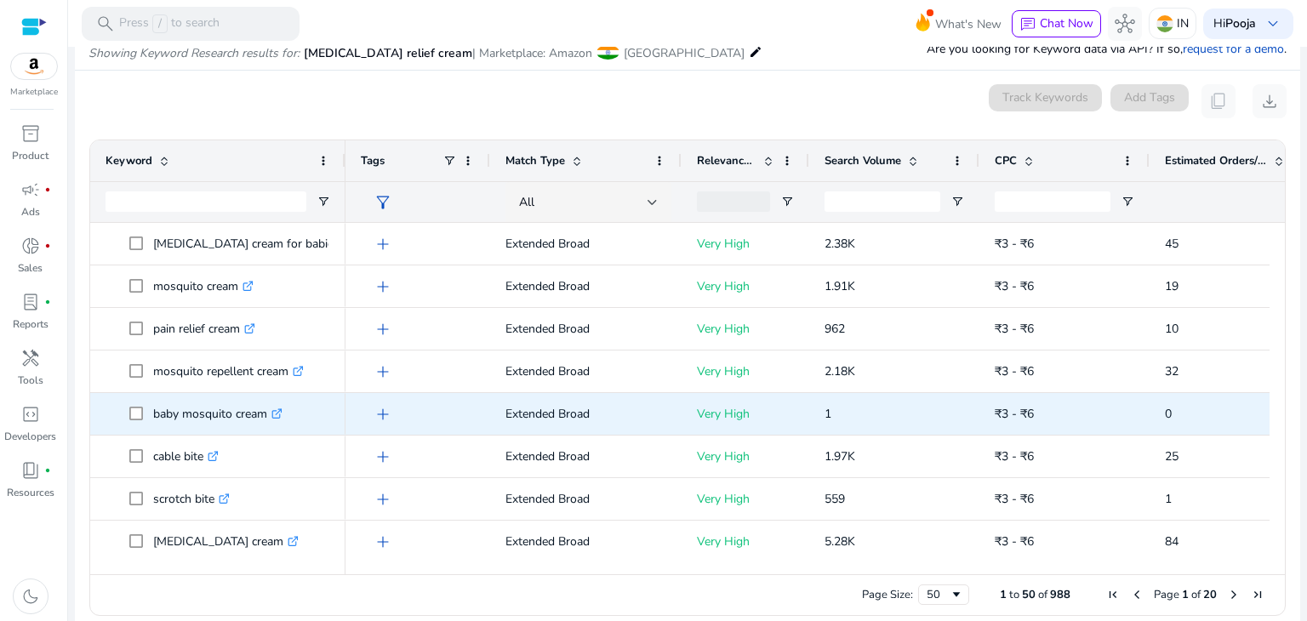
click at [265, 414] on p "baby mosquito cream .st0{fill:#2c8af8}" at bounding box center [217, 413] width 129 height 35
drag, startPoint x: 233, startPoint y: 414, endPoint x: 153, endPoint y: 414, distance: 80.0
click at [153, 414] on p "baby mosquito cream .st0{fill:#2c8af8}" at bounding box center [217, 413] width 129 height 35
copy p "baby mosquito cream"
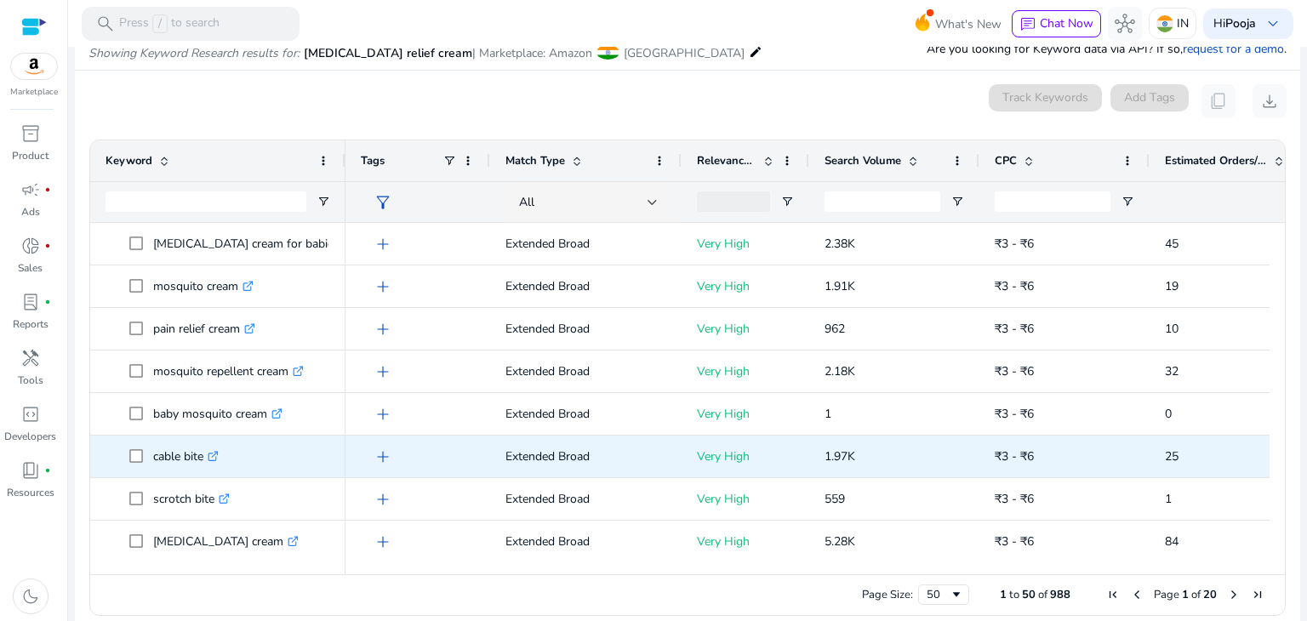
click at [321, 443] on span "cable bite .st0{fill:#2c8af8}" at bounding box center [229, 456] width 201 height 35
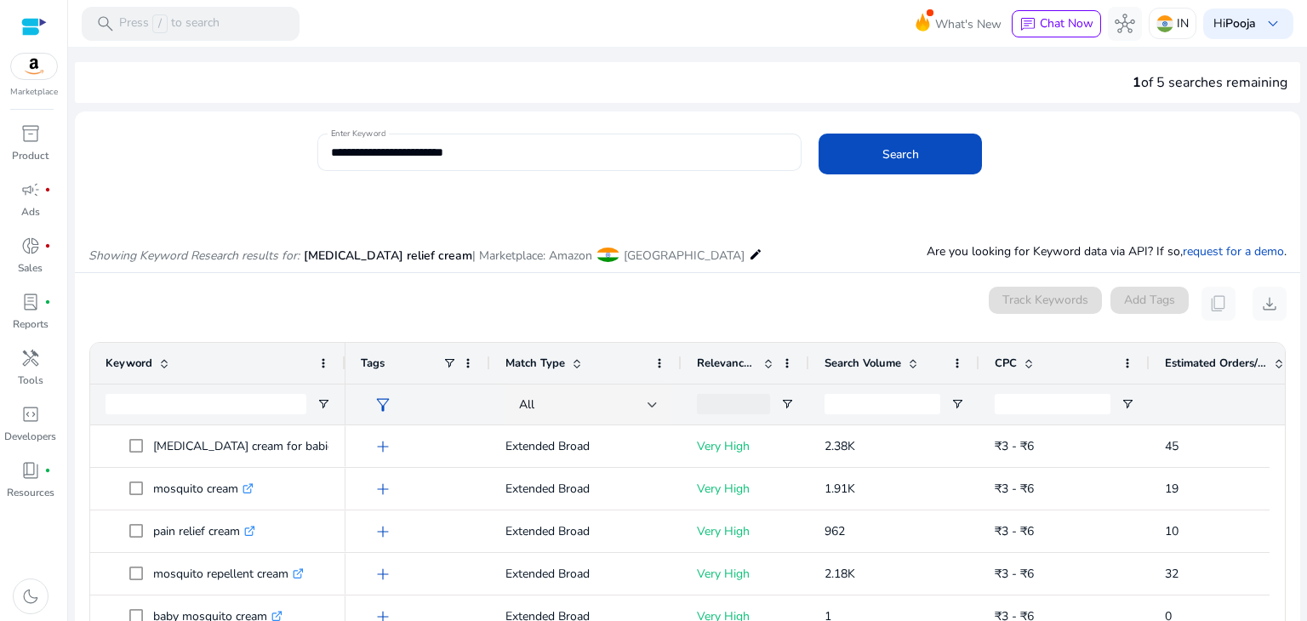
click at [340, 151] on input "**********" at bounding box center [560, 152] width 458 height 19
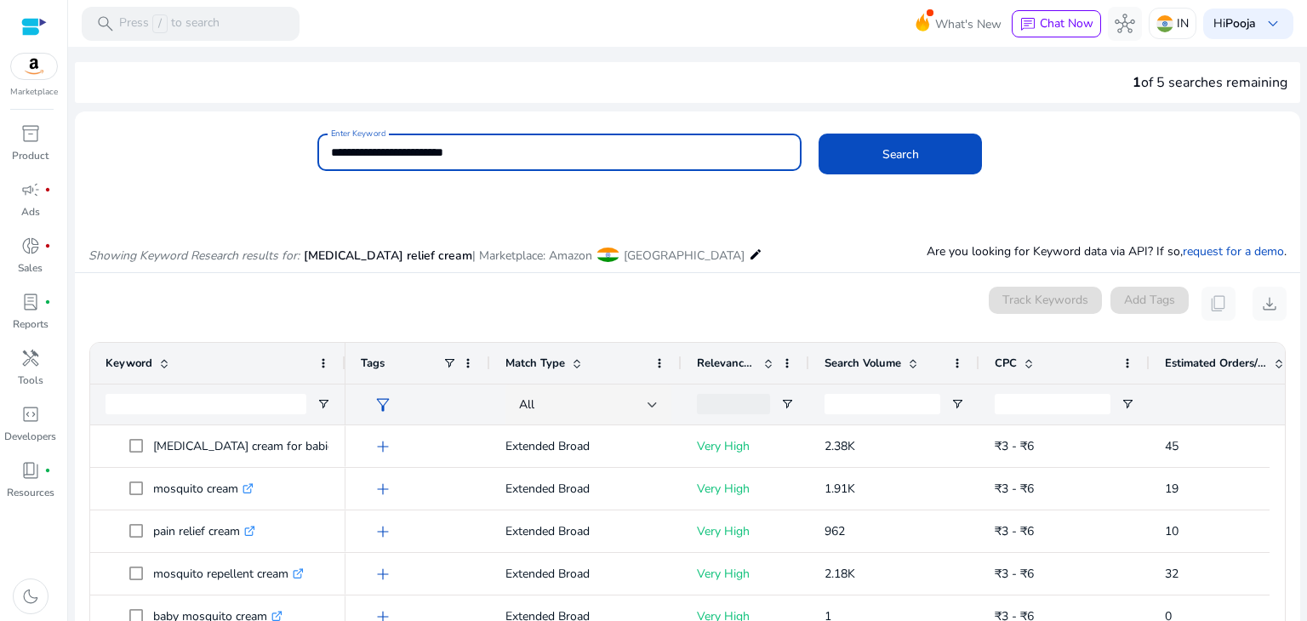
click at [340, 151] on input "**********" at bounding box center [560, 152] width 458 height 19
click at [393, 152] on input "**********" at bounding box center [560, 152] width 458 height 19
type input "**********"
click at [818, 134] on button "Search" at bounding box center [899, 154] width 163 height 41
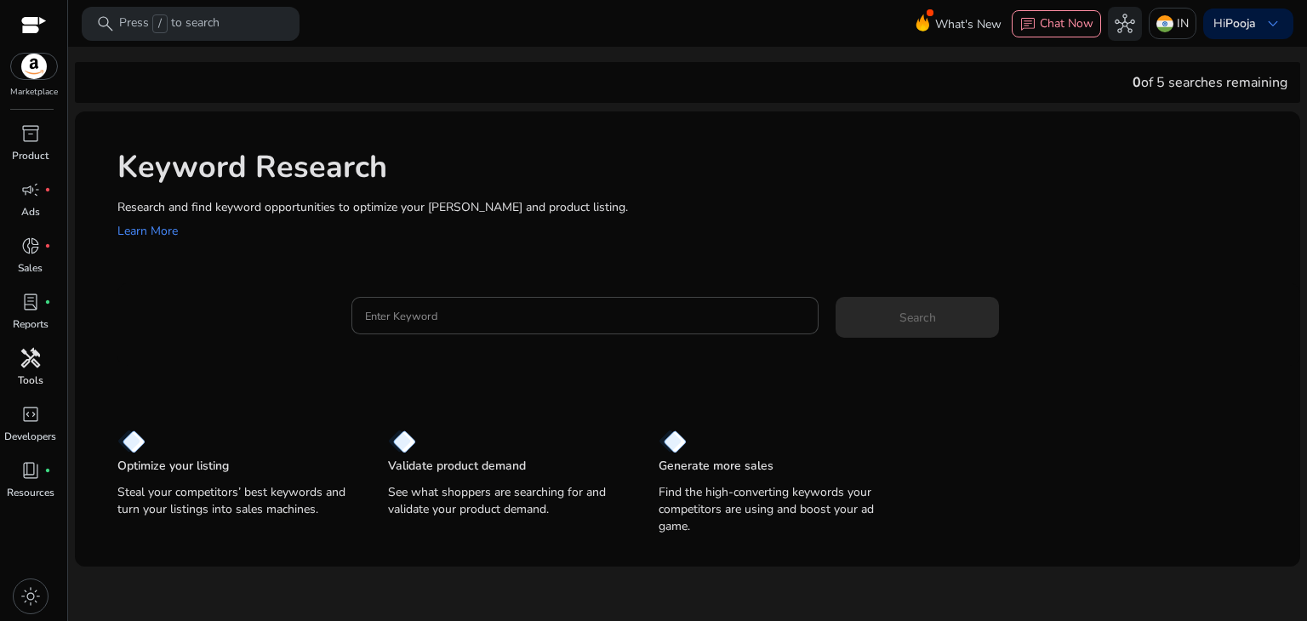
click at [40, 362] on span "handyman" at bounding box center [30, 358] width 20 height 20
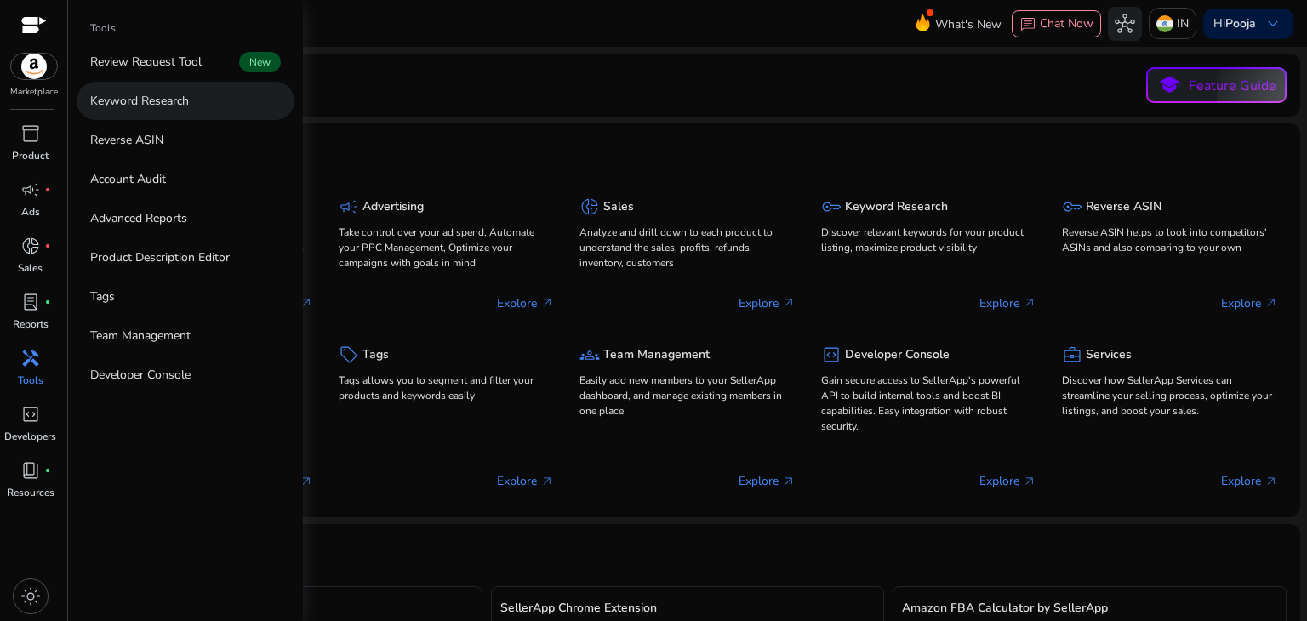
click at [140, 113] on link "Keyword Research" at bounding box center [186, 101] width 218 height 38
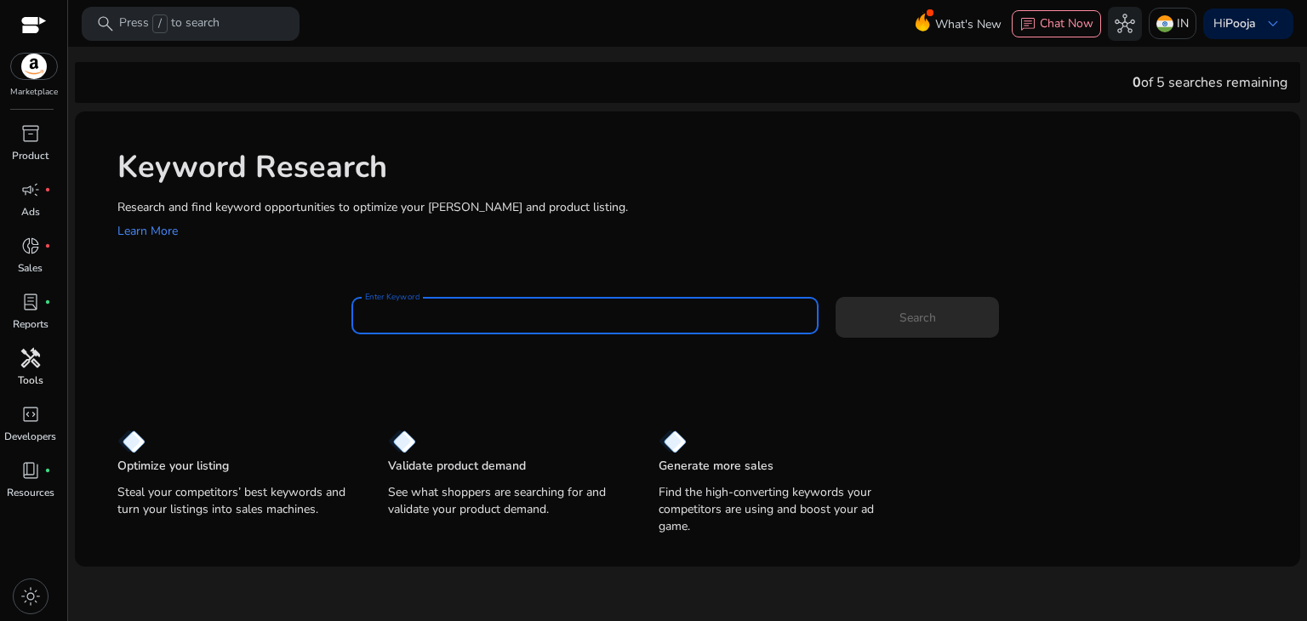
click at [490, 311] on input "Enter Keyword" at bounding box center [585, 315] width 441 height 19
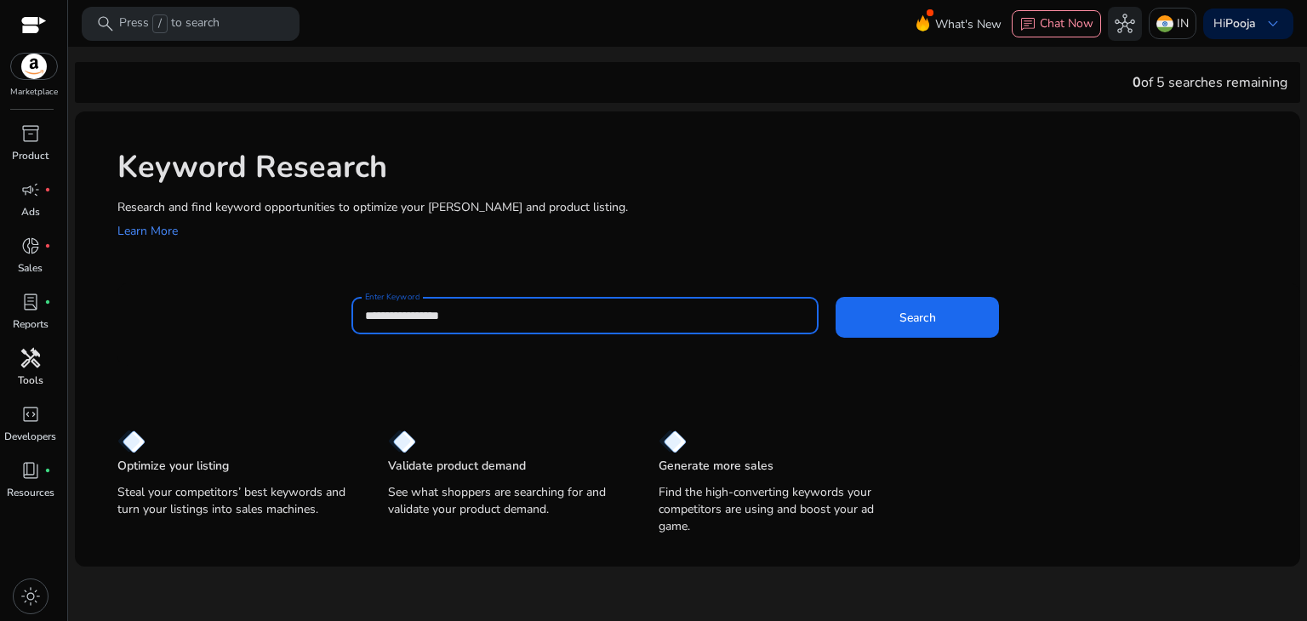
type input "**********"
click at [835, 297] on button "Search" at bounding box center [916, 317] width 163 height 41
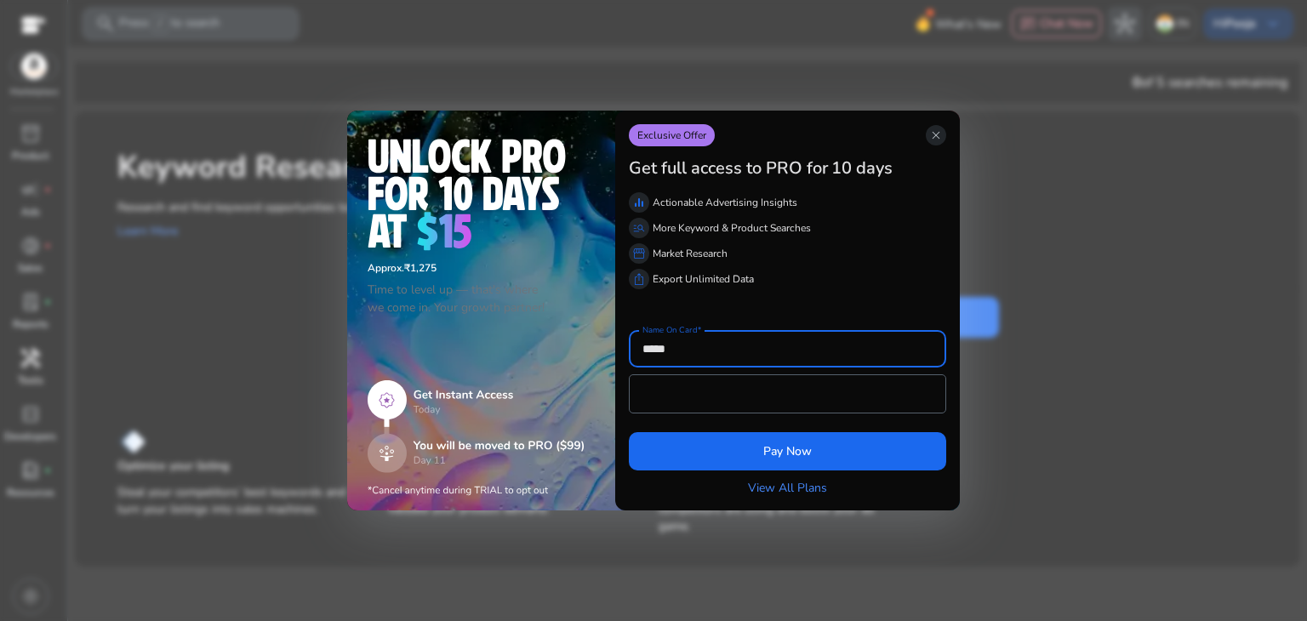
click at [921, 139] on div "Exclusive Offer close" at bounding box center [787, 135] width 317 height 22
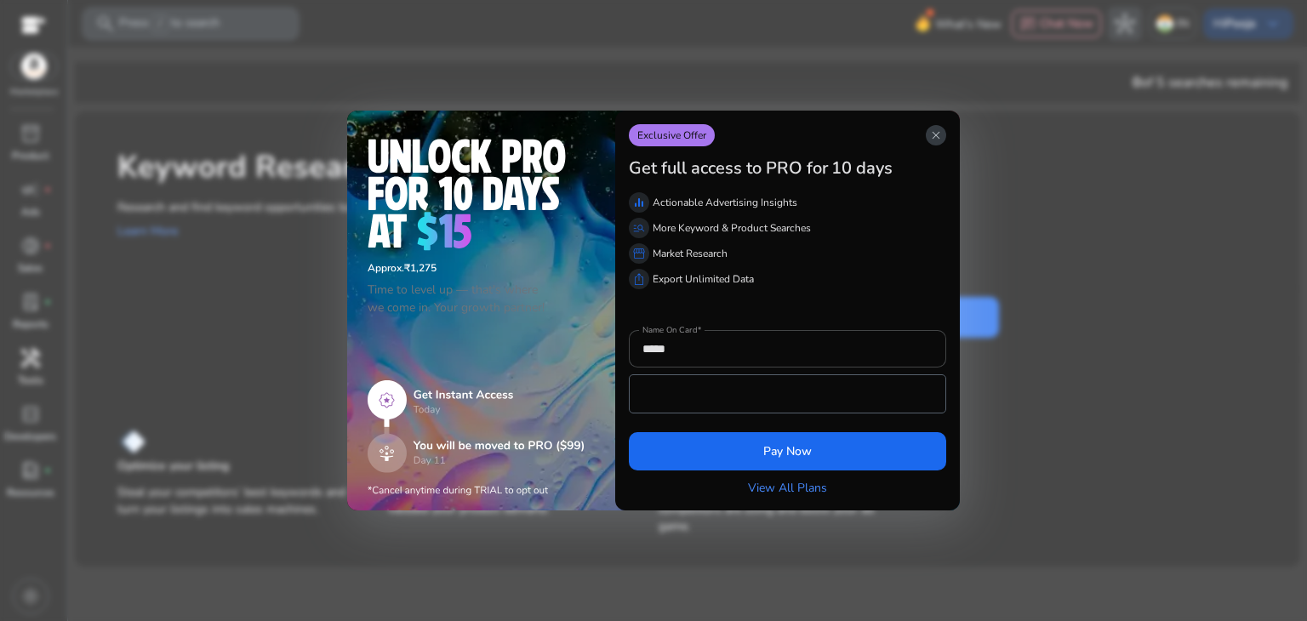
click at [939, 133] on span "close" at bounding box center [936, 135] width 14 height 14
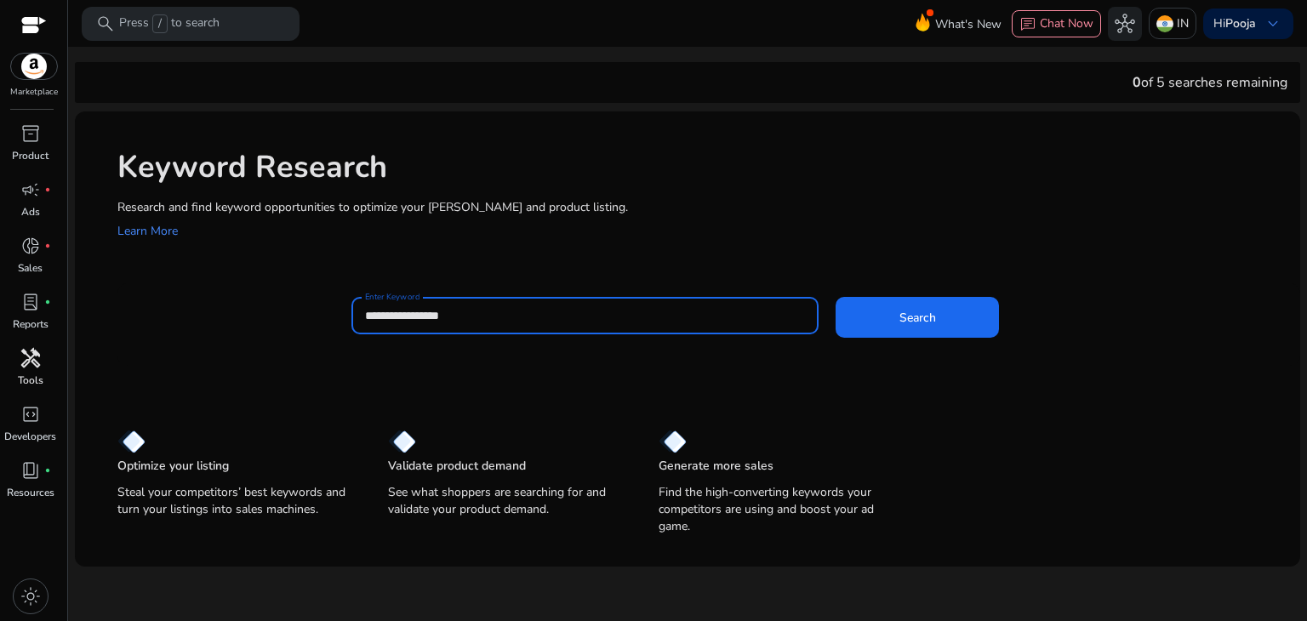
click at [422, 316] on input "**********" at bounding box center [585, 315] width 441 height 19
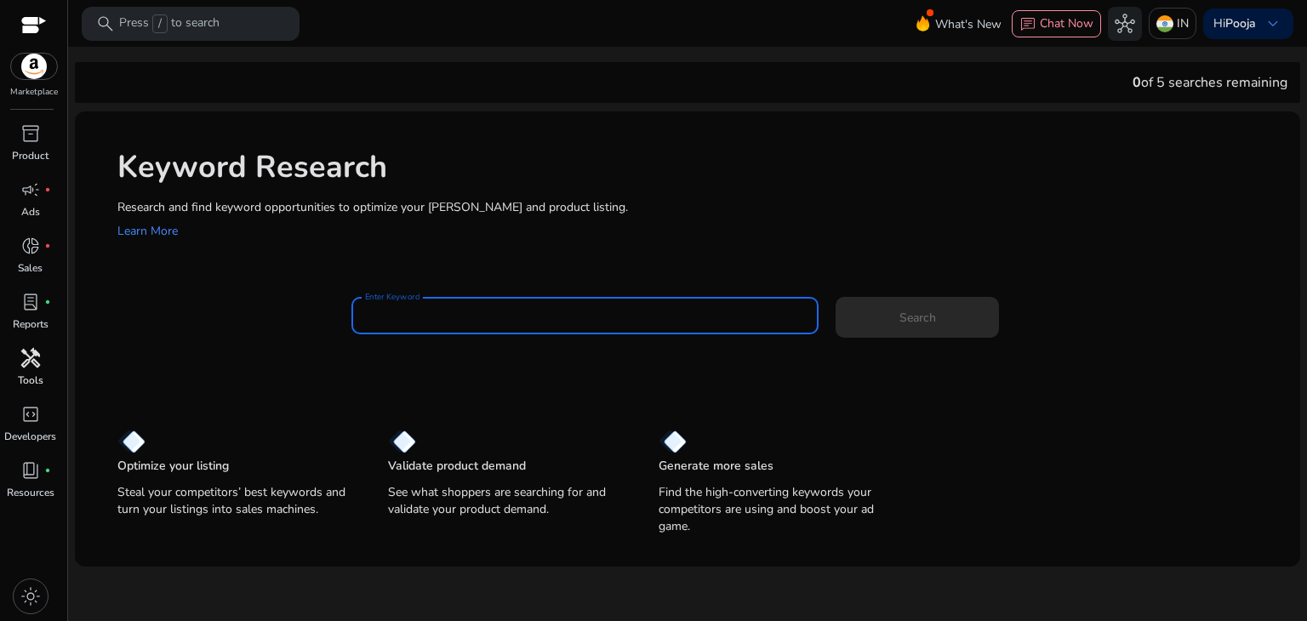
click at [670, 277] on div "Keyword Research Research and find keyword opportunities to optimize your ad ca…" at bounding box center [687, 325] width 1225 height 429
